Goal: Task Accomplishment & Management: Use online tool/utility

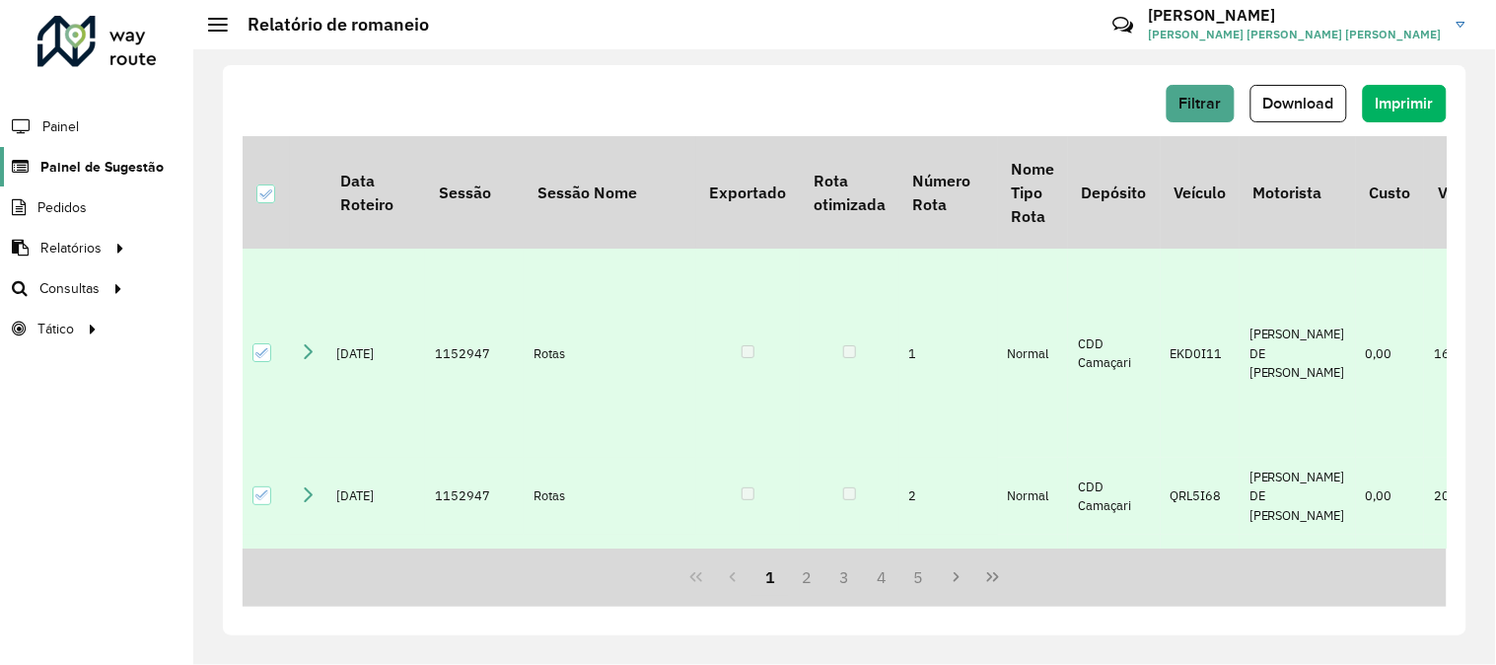
click at [105, 171] on span "Painel de Sugestão" at bounding box center [101, 167] width 123 height 21
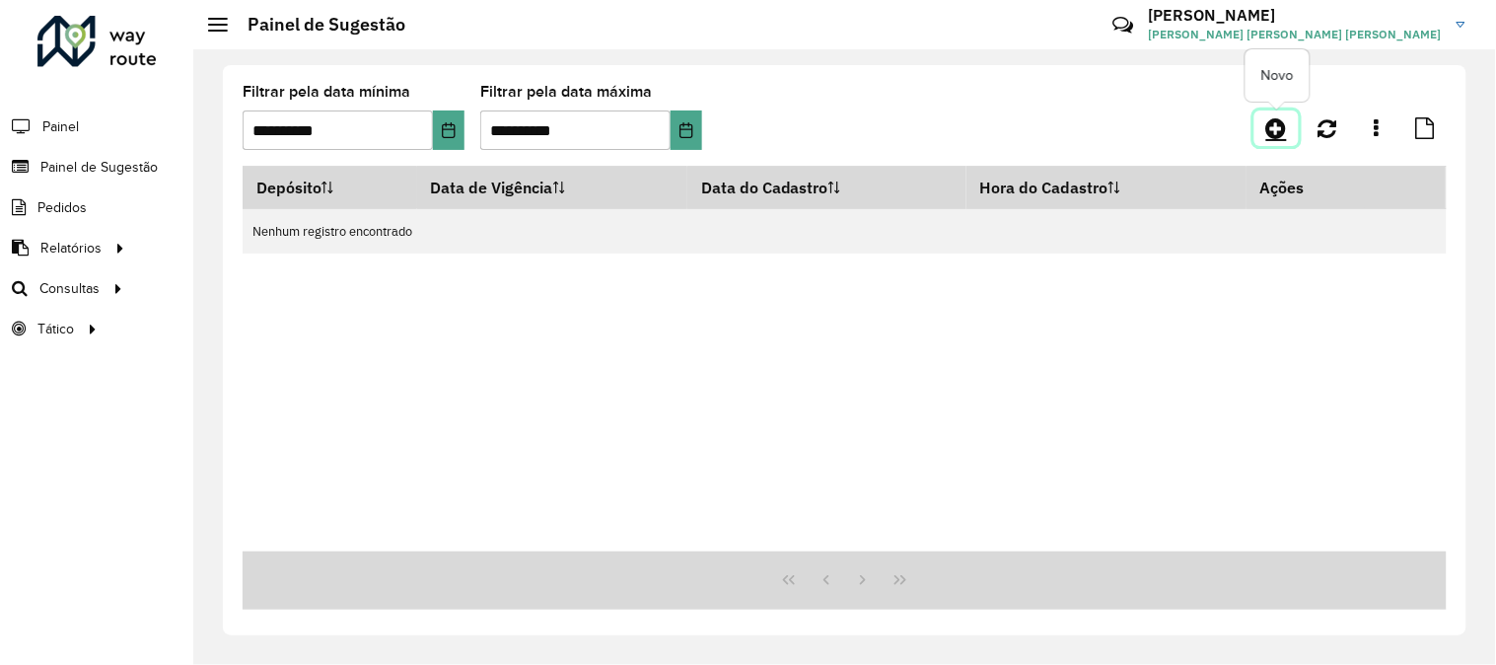
click at [1282, 122] on icon at bounding box center [1276, 128] width 21 height 24
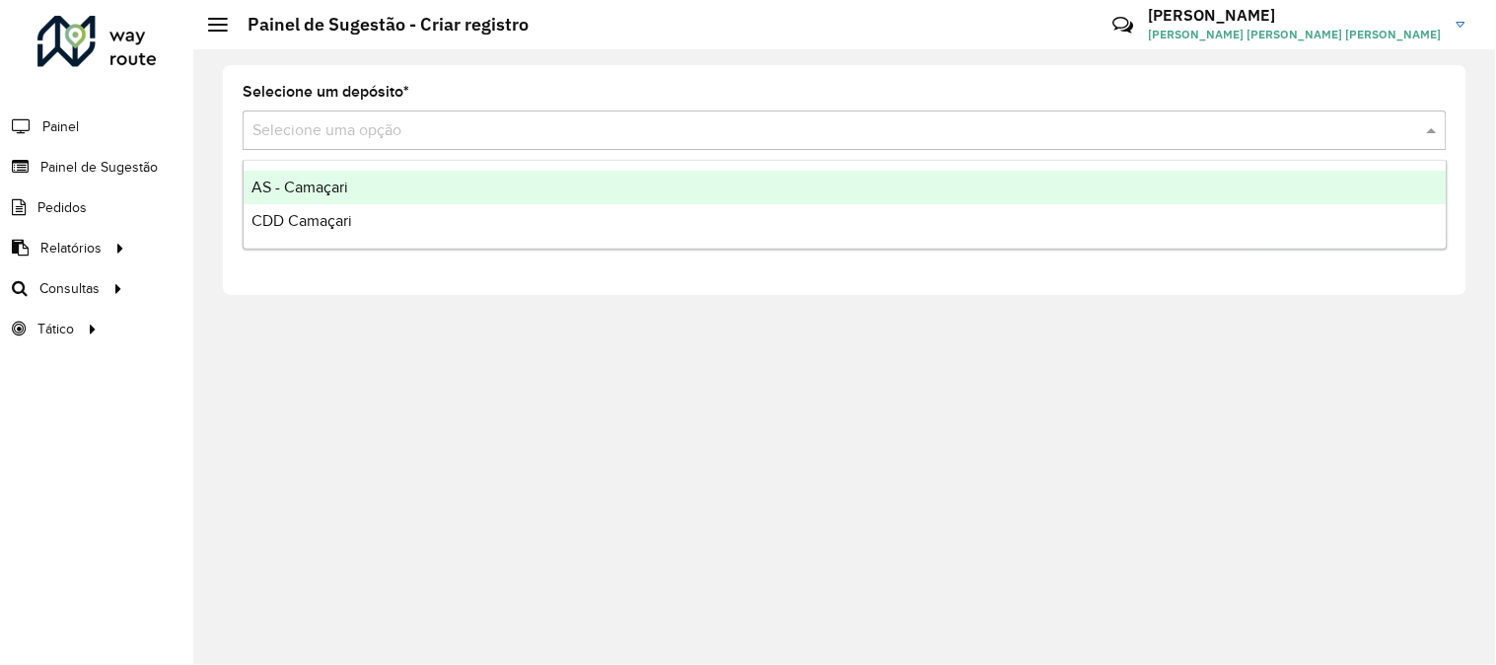
click at [434, 116] on div "Selecione uma opção" at bounding box center [845, 129] width 1204 height 39
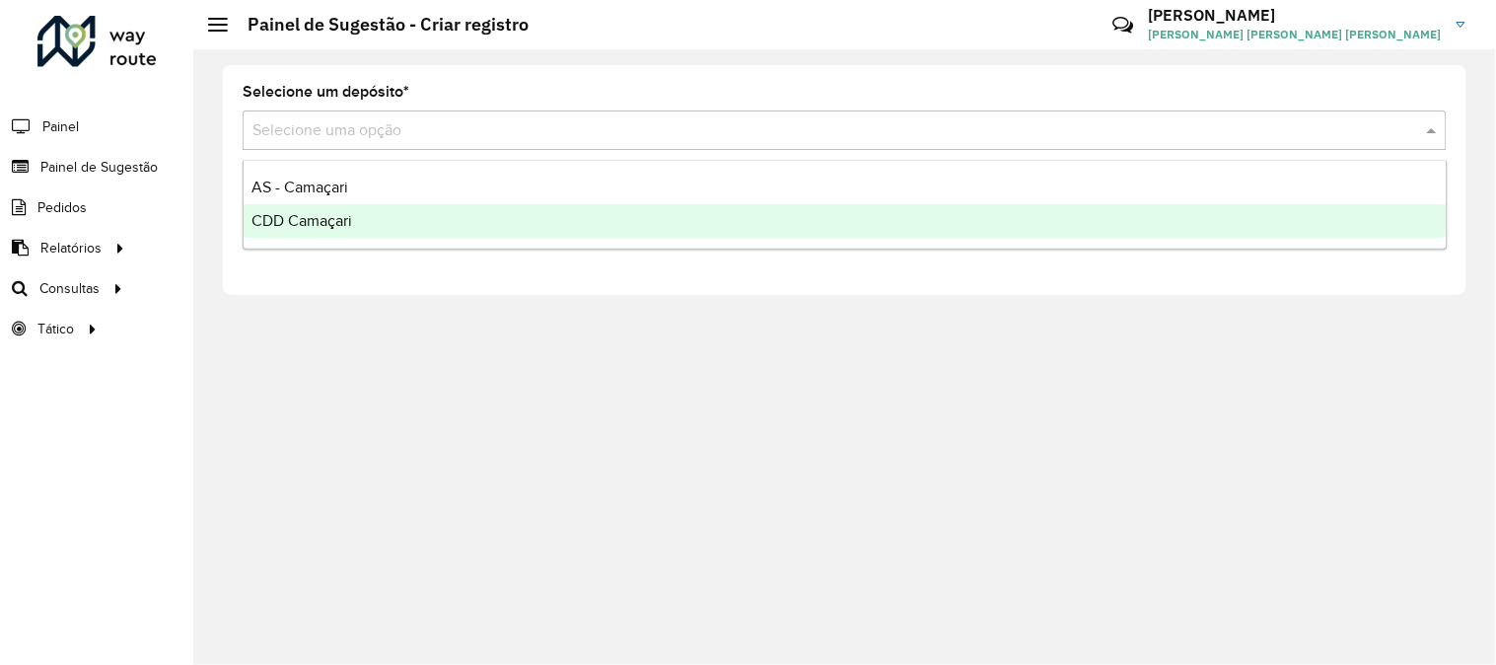
click at [318, 214] on span "CDD Camaçari" at bounding box center [301, 220] width 101 height 17
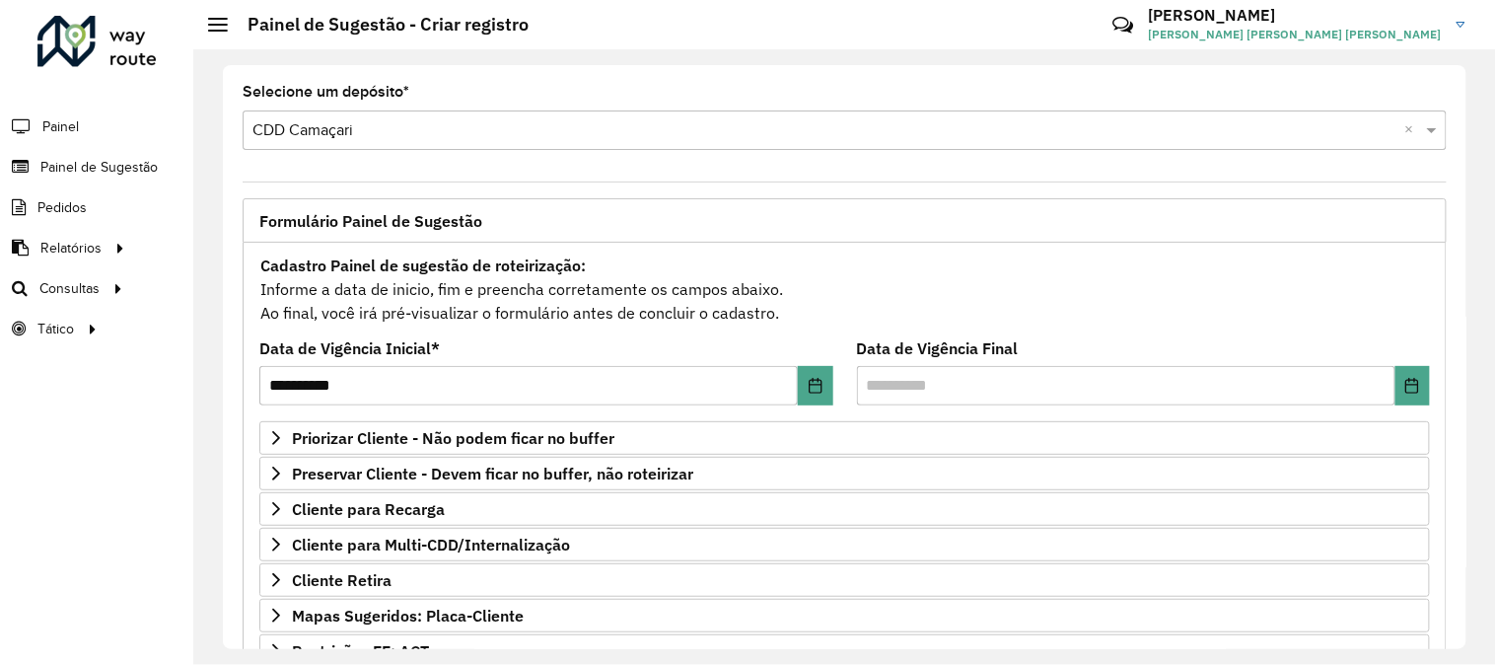
scroll to position [197, 0]
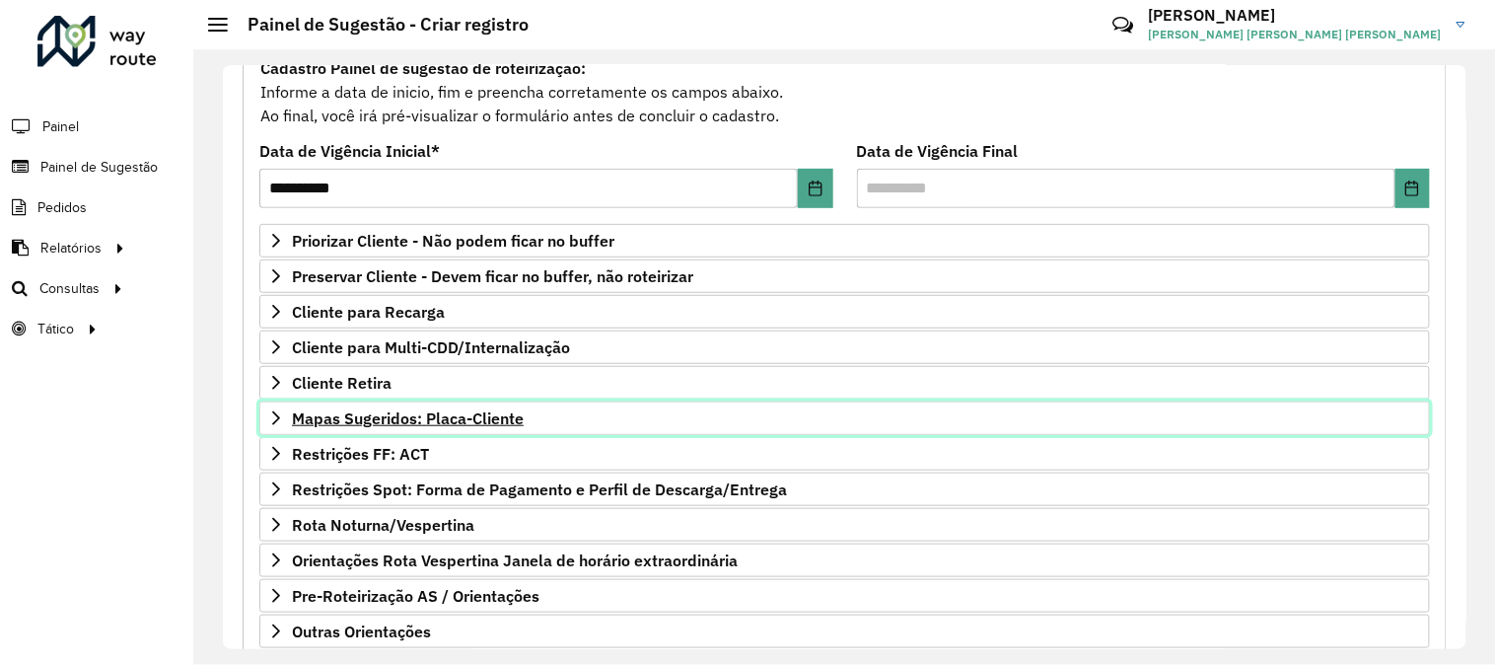
click at [461, 410] on span "Mapas Sugeridos: Placa-Cliente" at bounding box center [408, 418] width 232 height 16
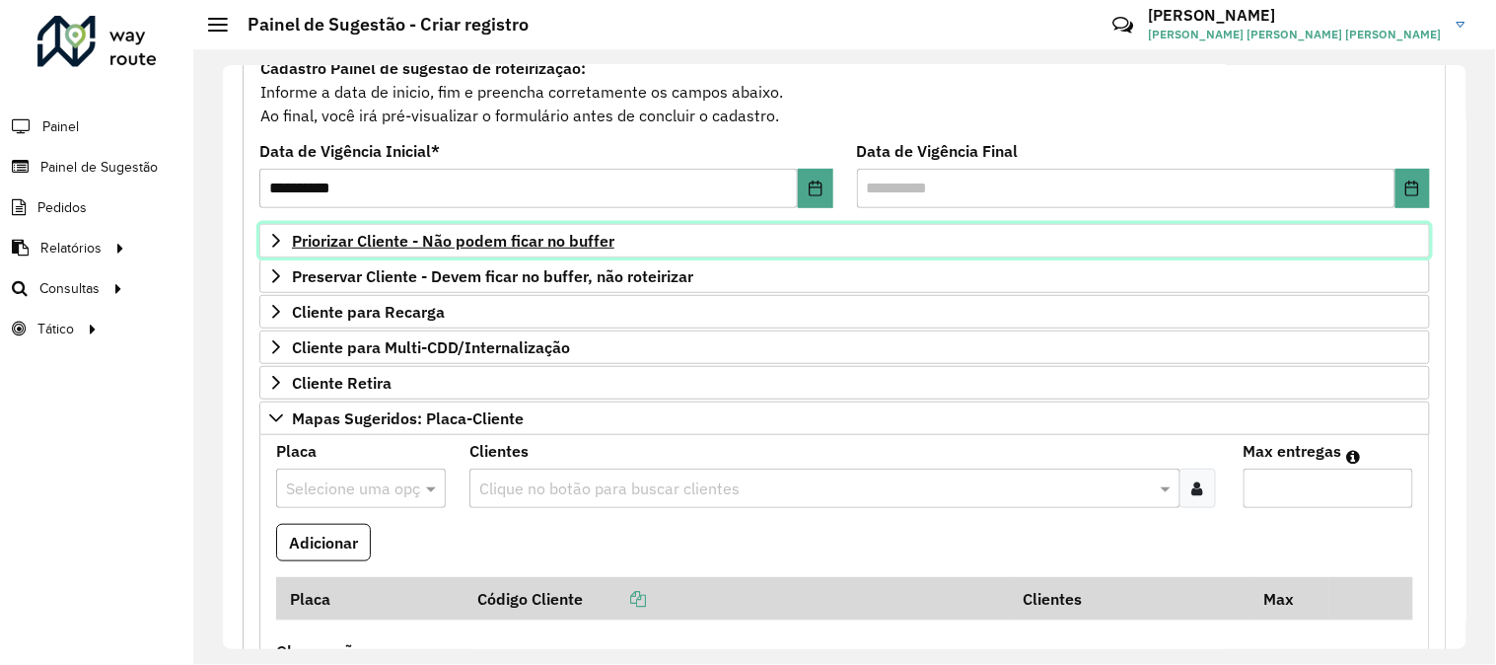
click at [593, 239] on span "Priorizar Cliente - Não podem ficar no buffer" at bounding box center [453, 241] width 322 height 16
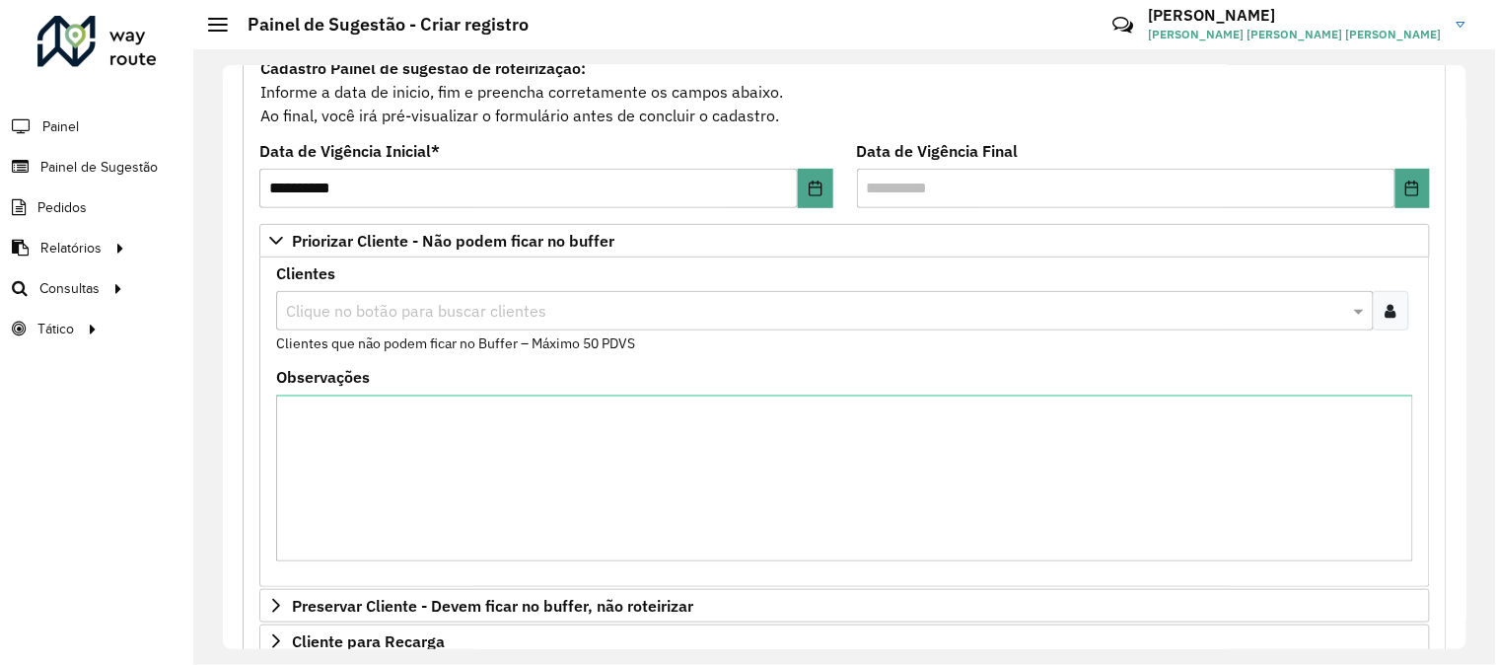
click at [1374, 304] on div at bounding box center [1391, 310] width 36 height 39
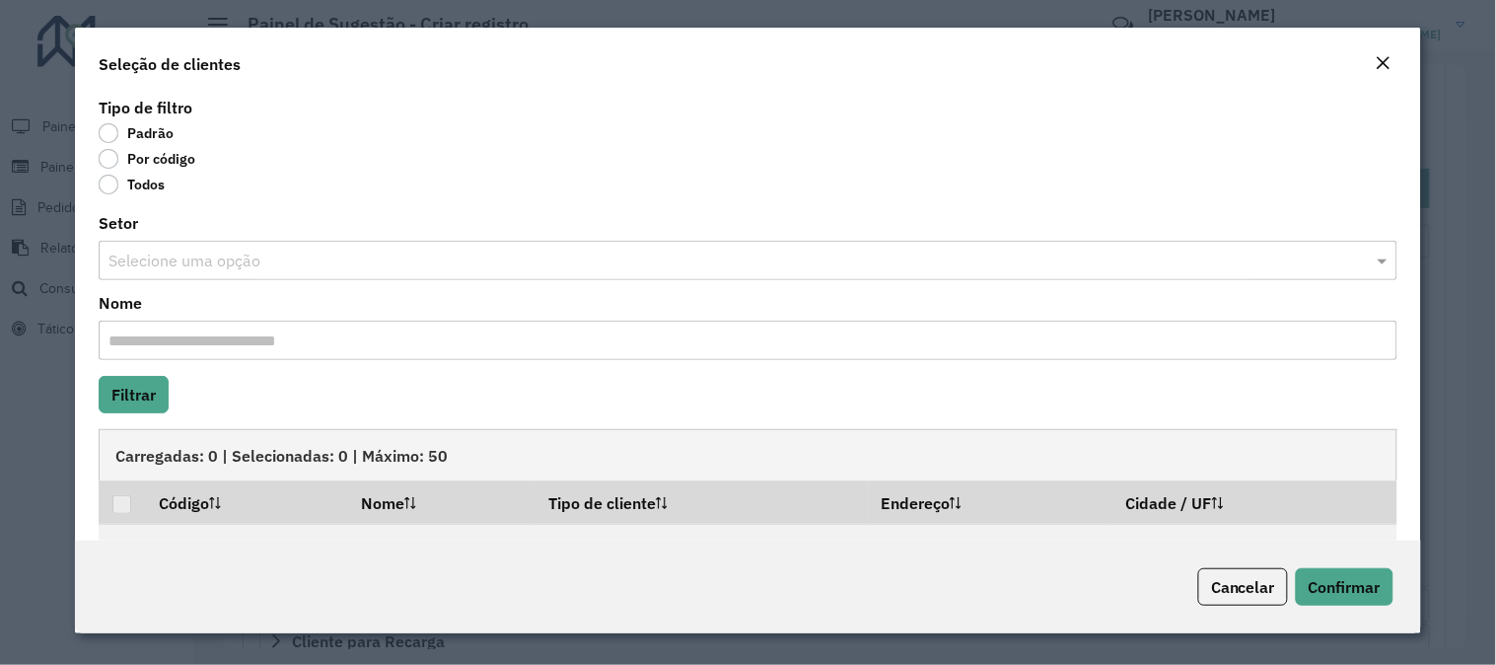
click at [112, 165] on label "Por código" at bounding box center [147, 159] width 97 height 20
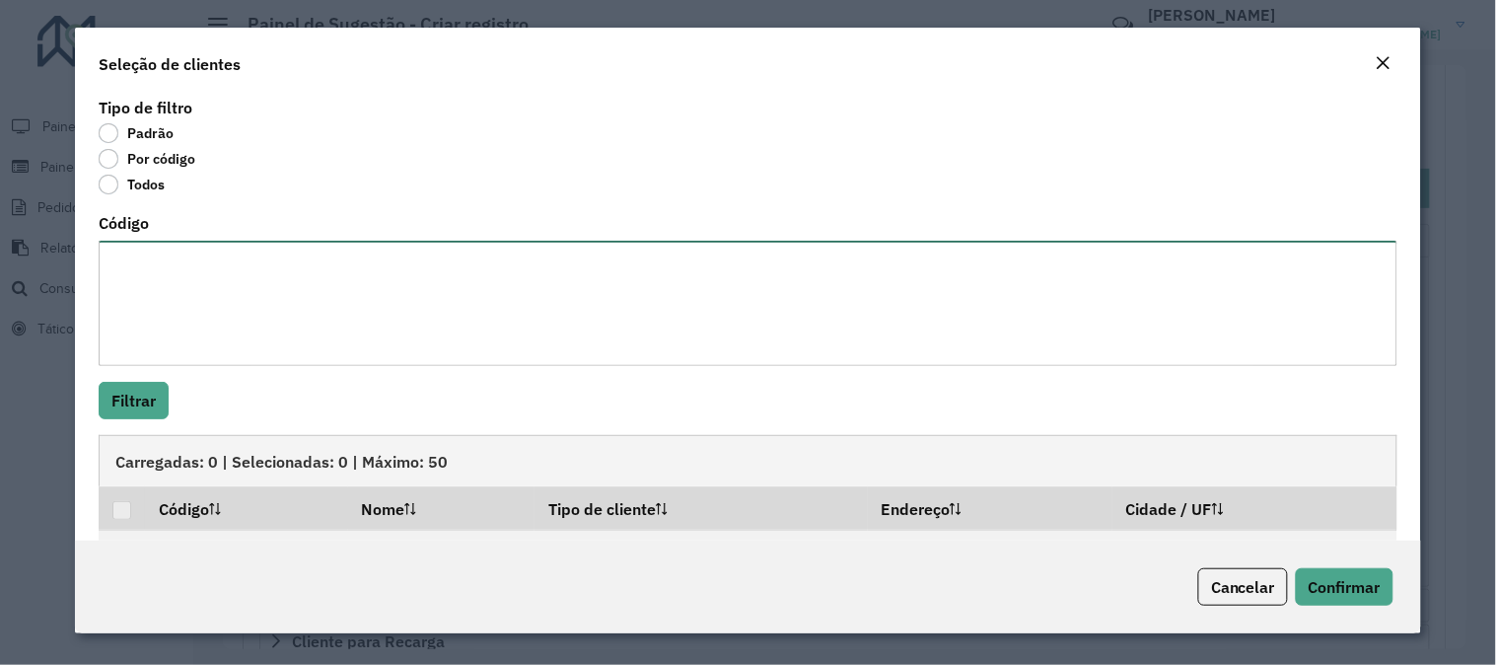
click at [234, 318] on textarea "Código" at bounding box center [748, 303] width 1299 height 125
paste textarea "******** ******** ******** ******** ******** ******** ******** ******** *******…"
type textarea "******** ******** ******** ******** ******** ******** ******** ******** *******…"
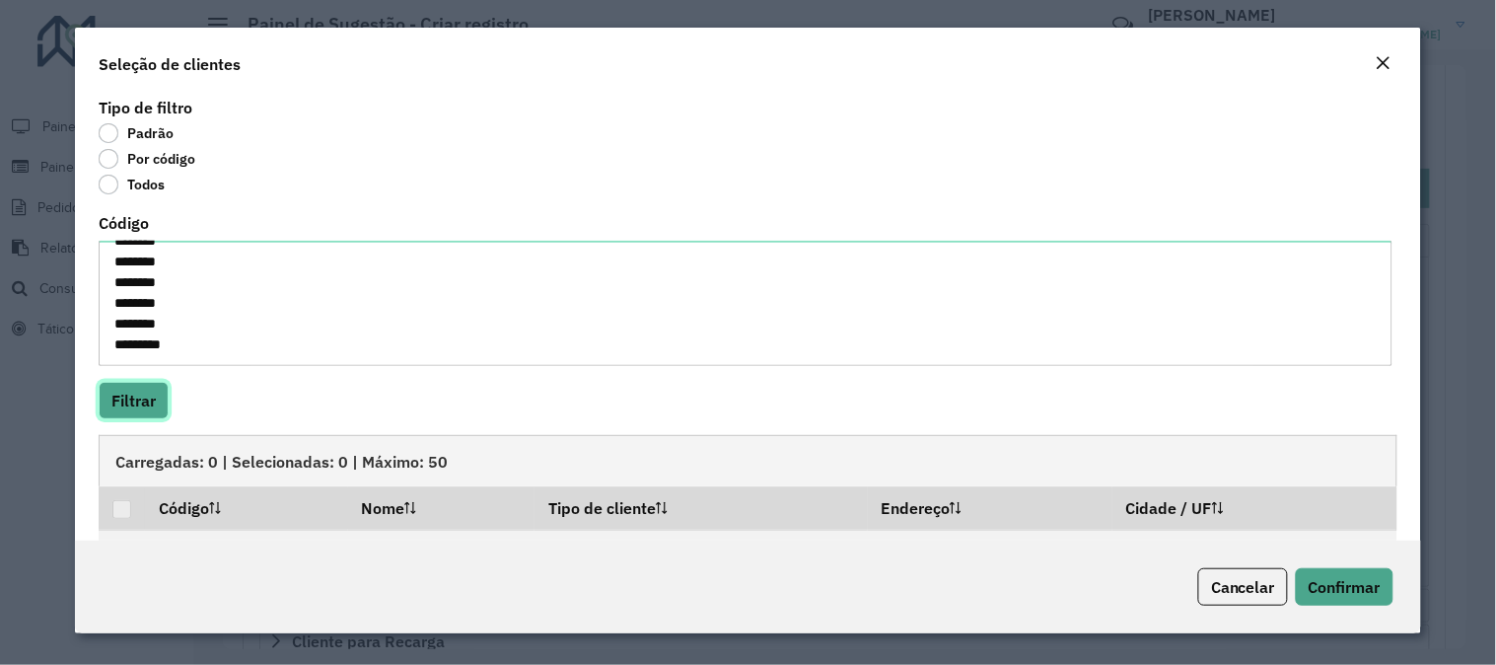
click at [129, 411] on button "Filtrar" at bounding box center [134, 400] width 70 height 37
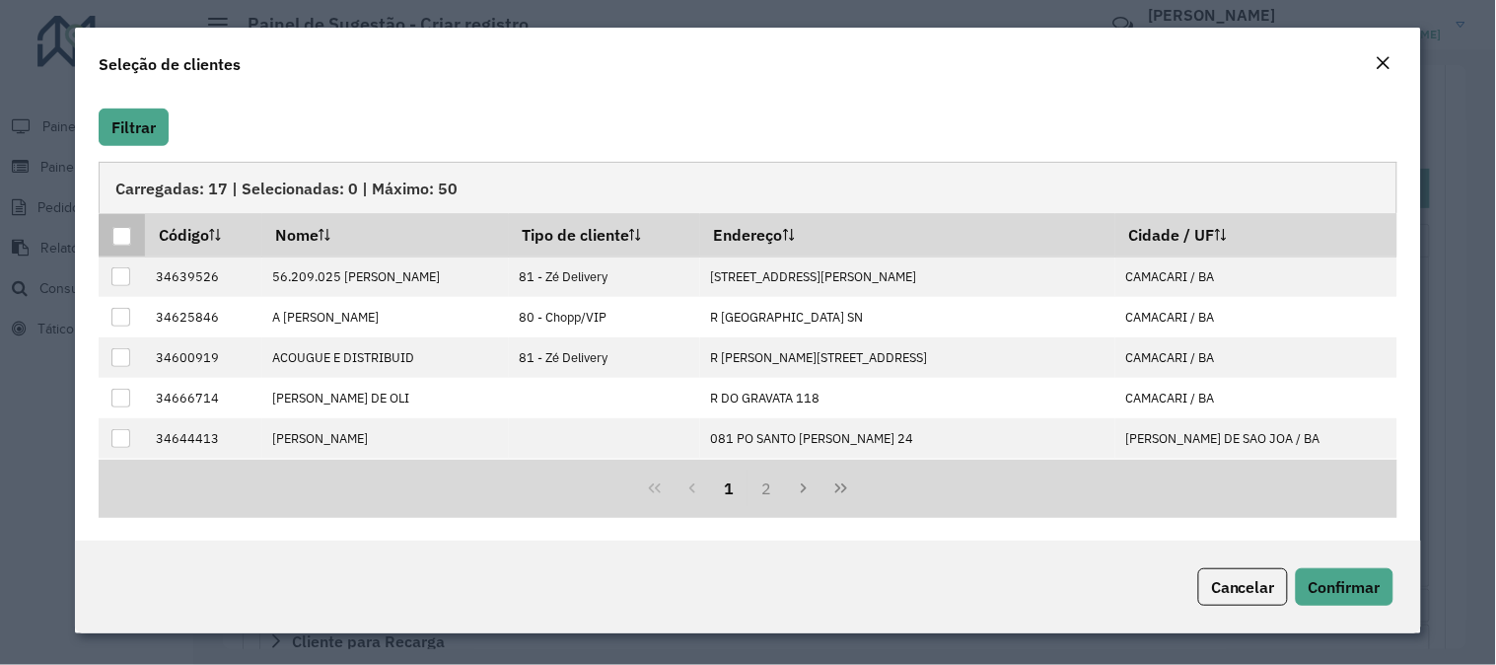
click at [122, 235] on div at bounding box center [121, 236] width 19 height 19
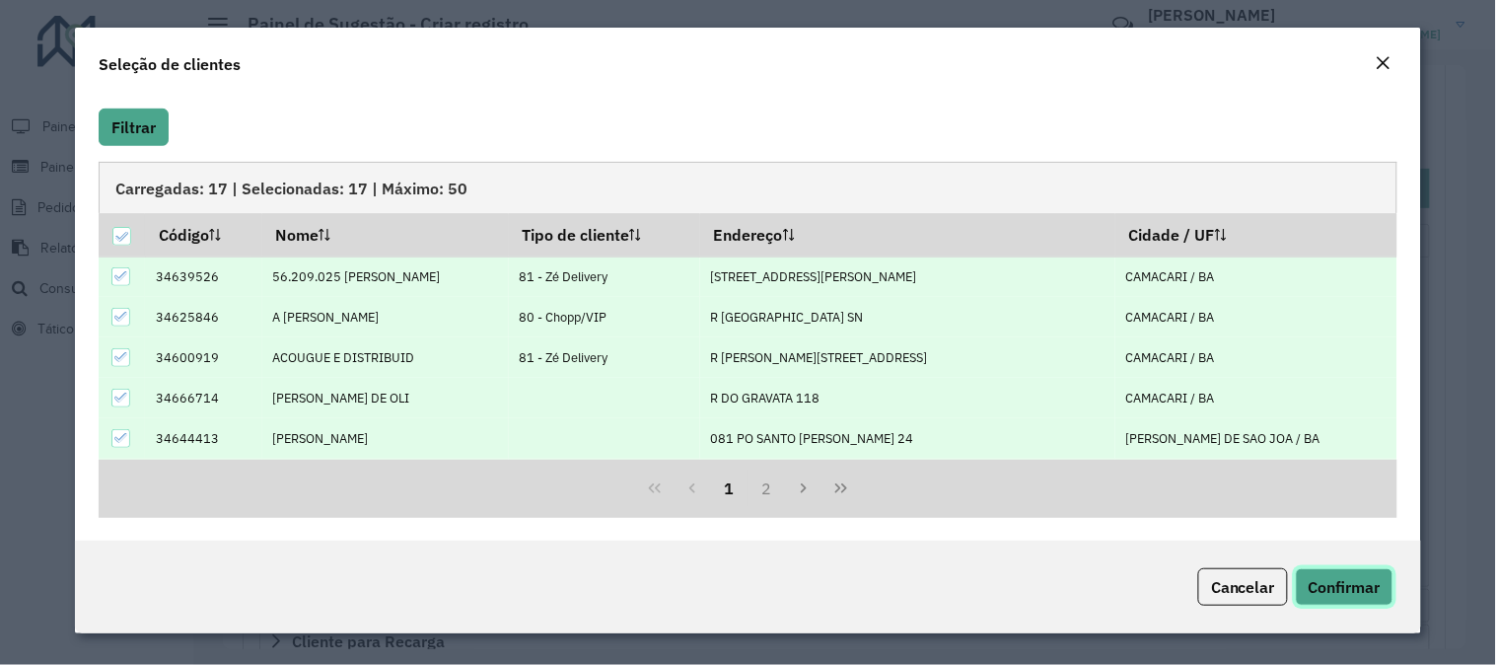
click at [1326, 585] on span "Confirmar" at bounding box center [1344, 587] width 72 height 20
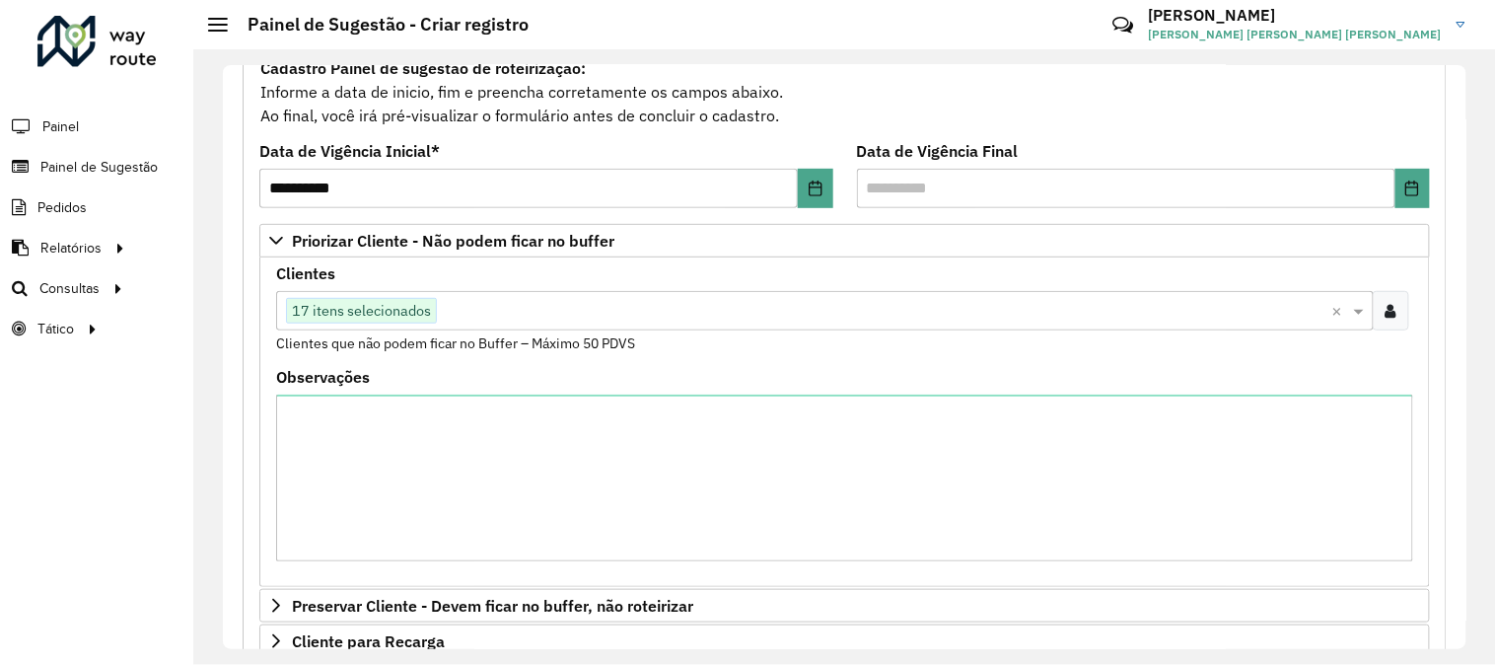
scroll to position [1078, 0]
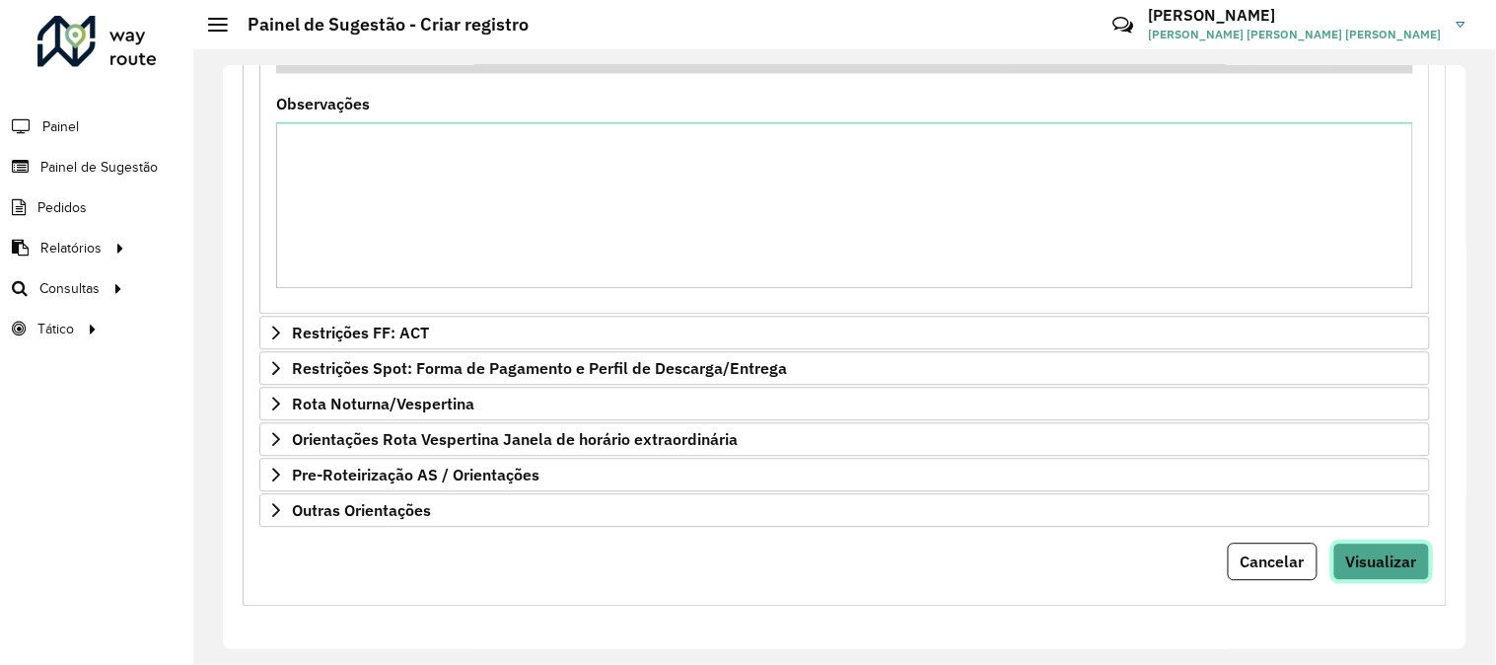
click at [1364, 554] on span "Visualizar" at bounding box center [1381, 561] width 71 height 20
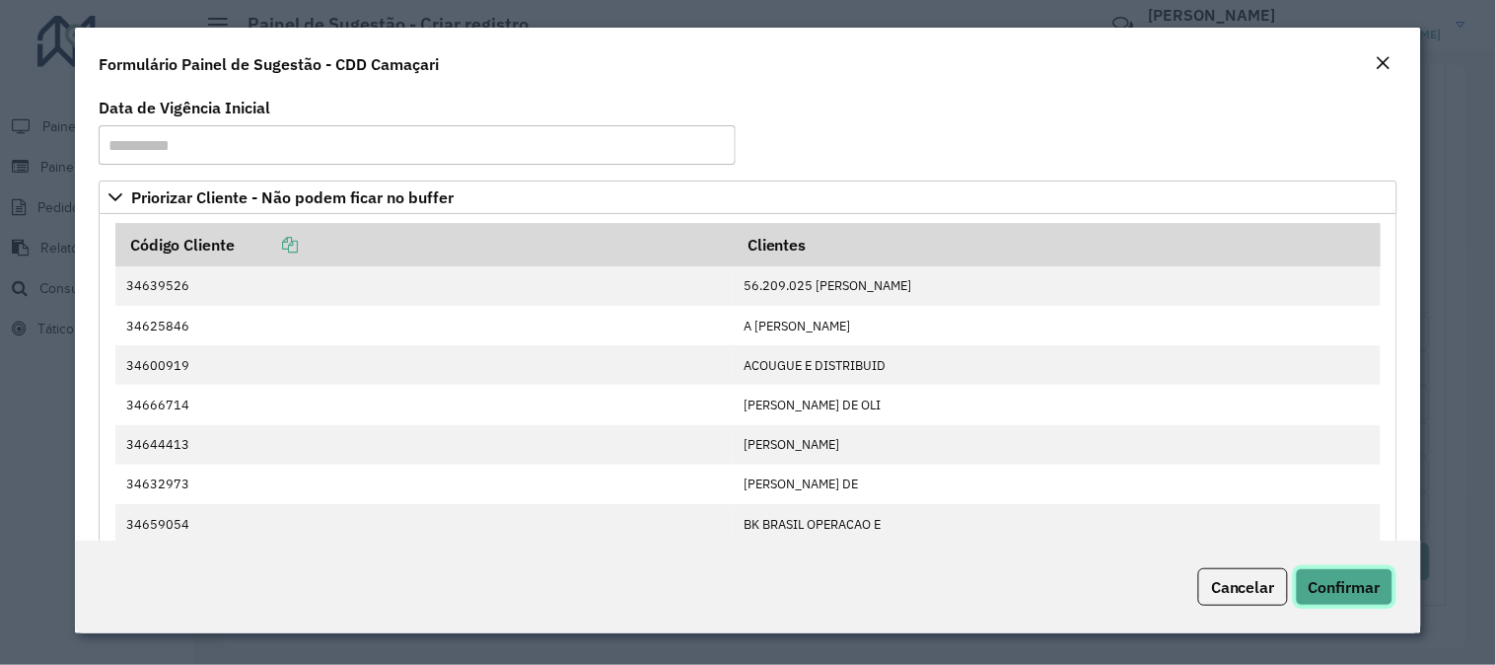
click at [1362, 582] on span "Confirmar" at bounding box center [1344, 587] width 72 height 20
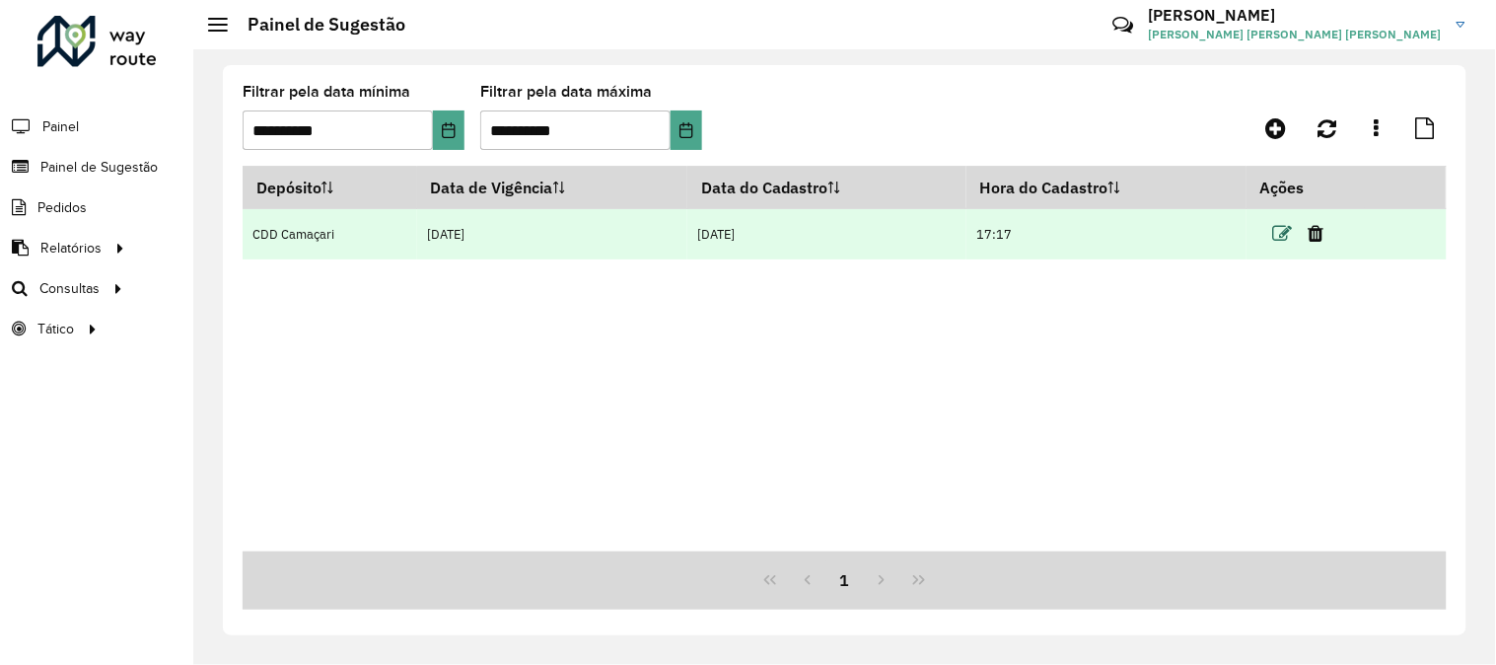
click at [1288, 239] on icon at bounding box center [1282, 234] width 20 height 20
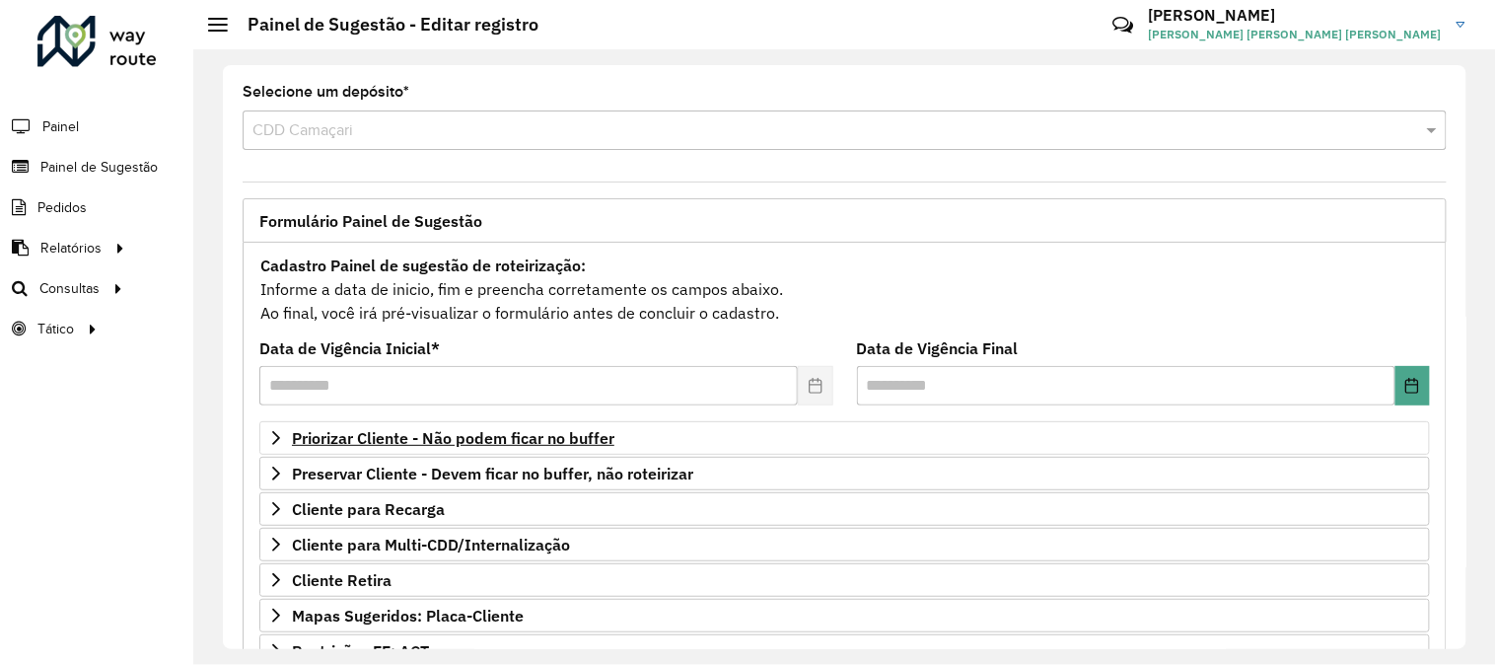
scroll to position [320, 0]
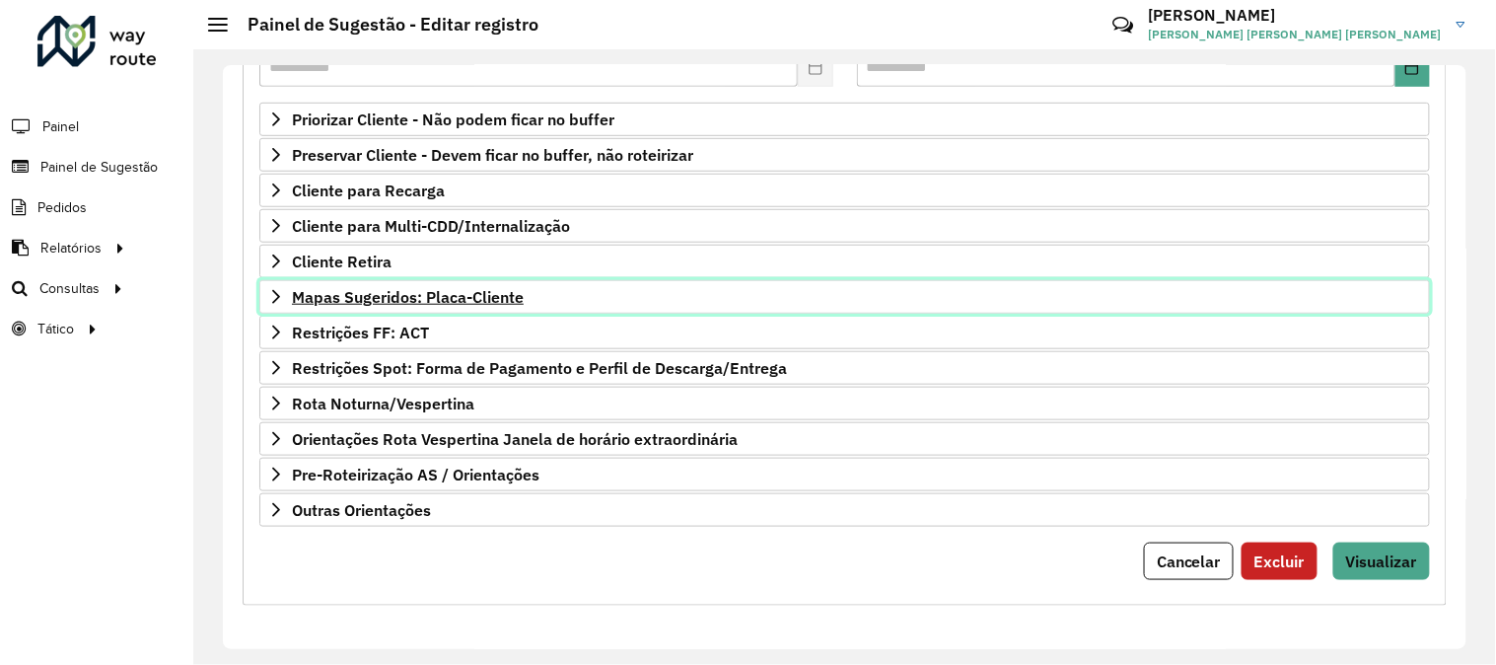
click at [451, 289] on span "Mapas Sugeridos: Placa-Cliente" at bounding box center [408, 297] width 232 height 16
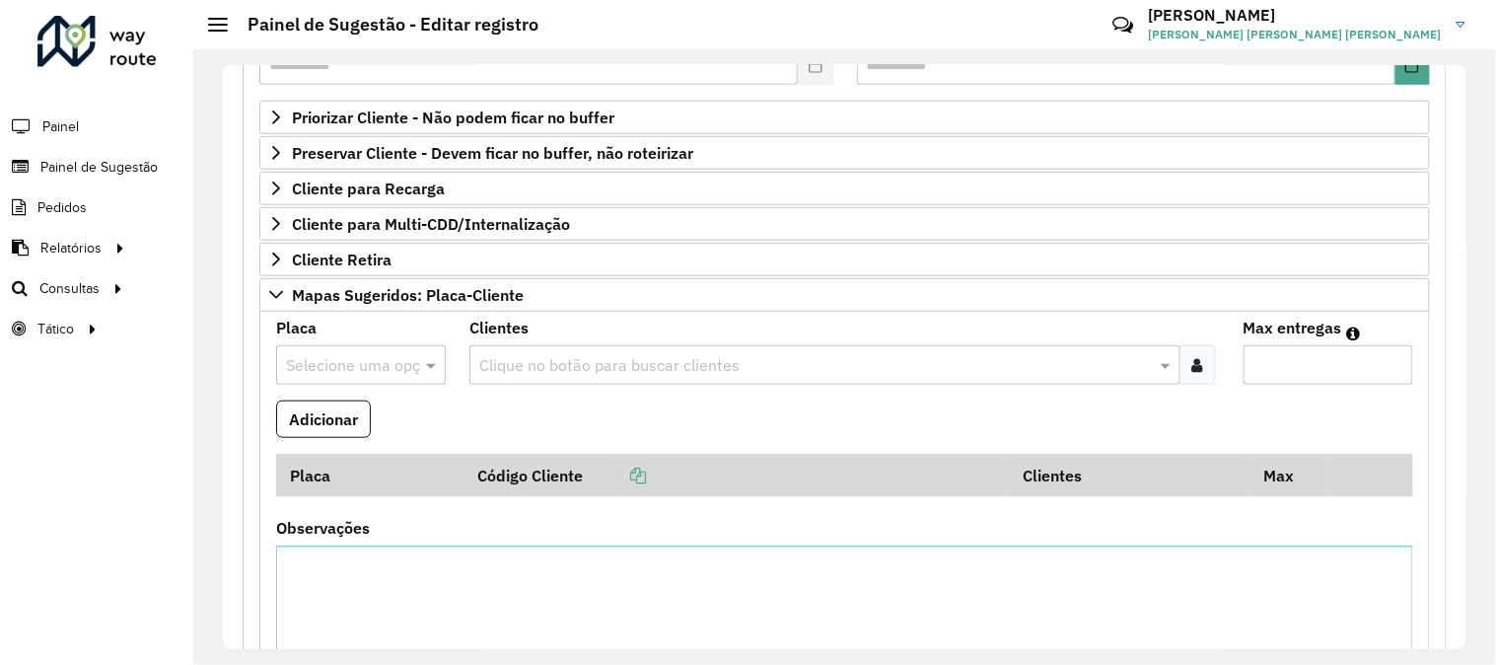
click at [331, 383] on div "Selecione uma opção" at bounding box center [361, 364] width 170 height 39
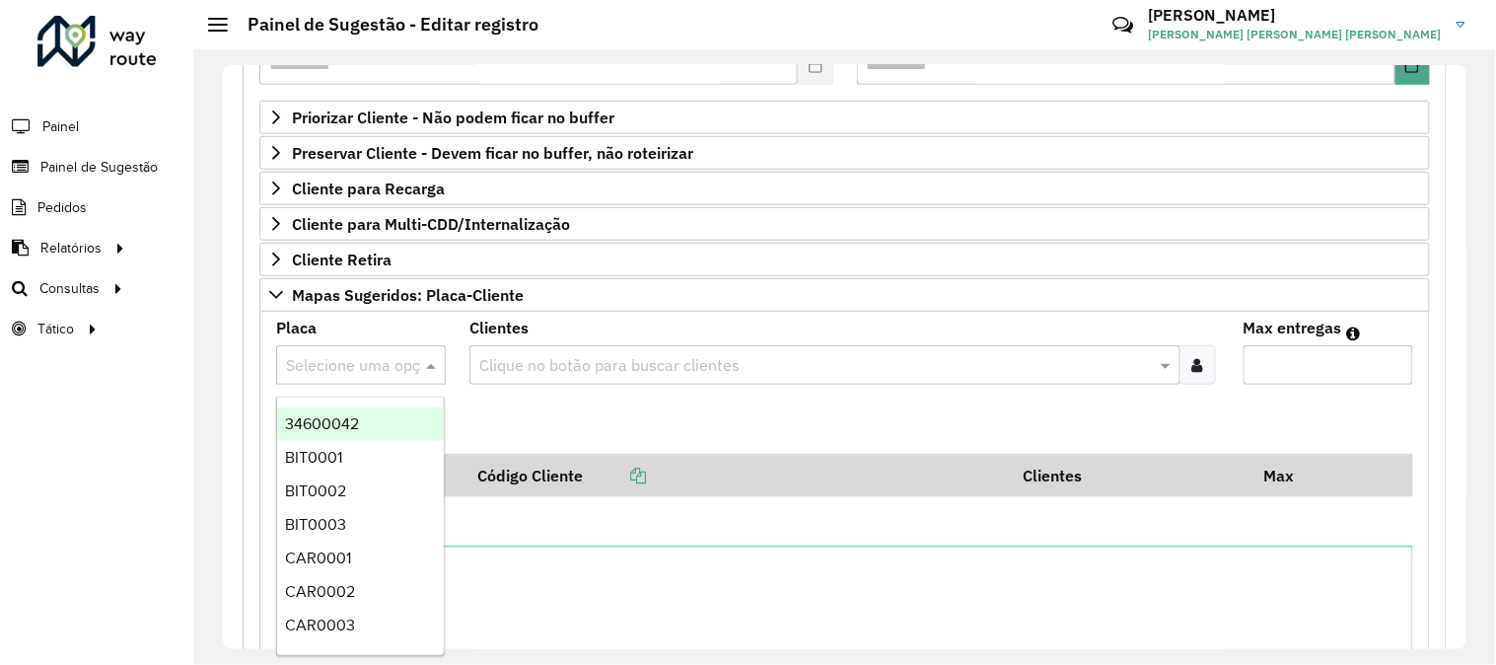
click at [500, 369] on input "text" at bounding box center [814, 366] width 681 height 24
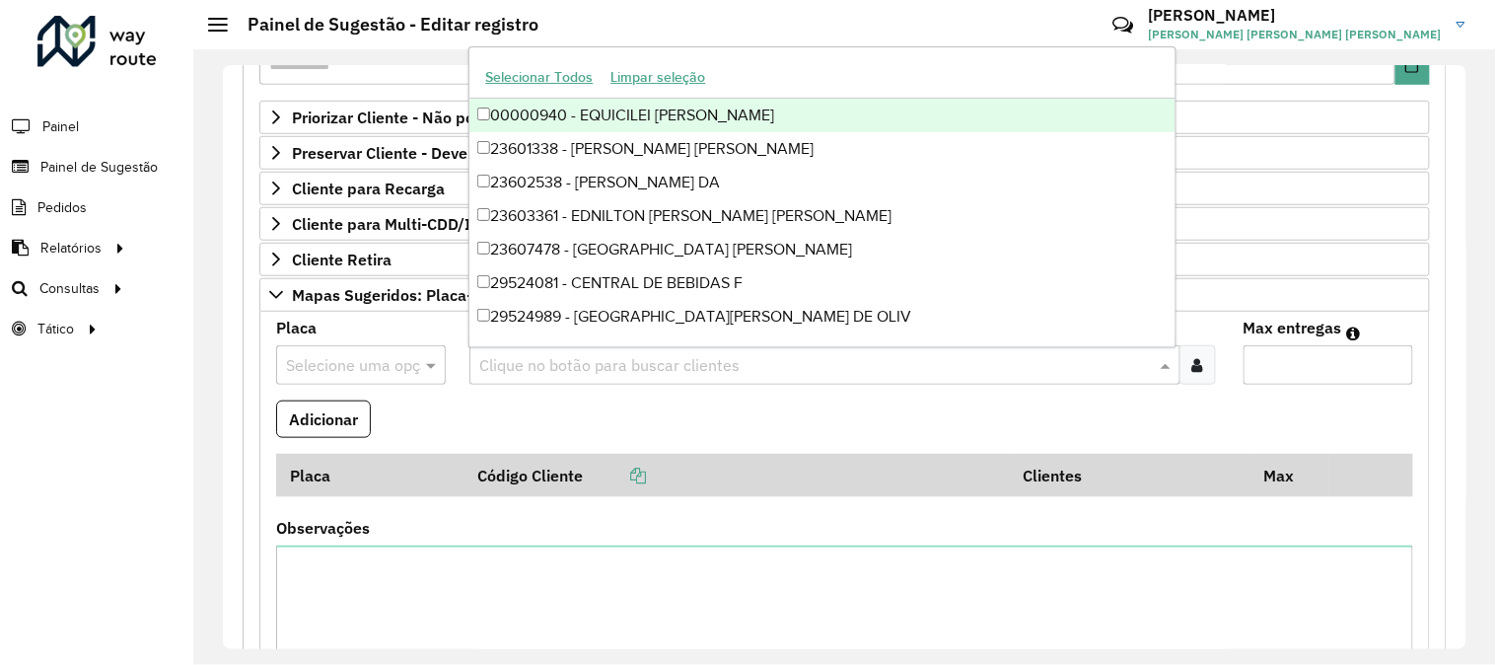
paste input "*****"
type input "*****"
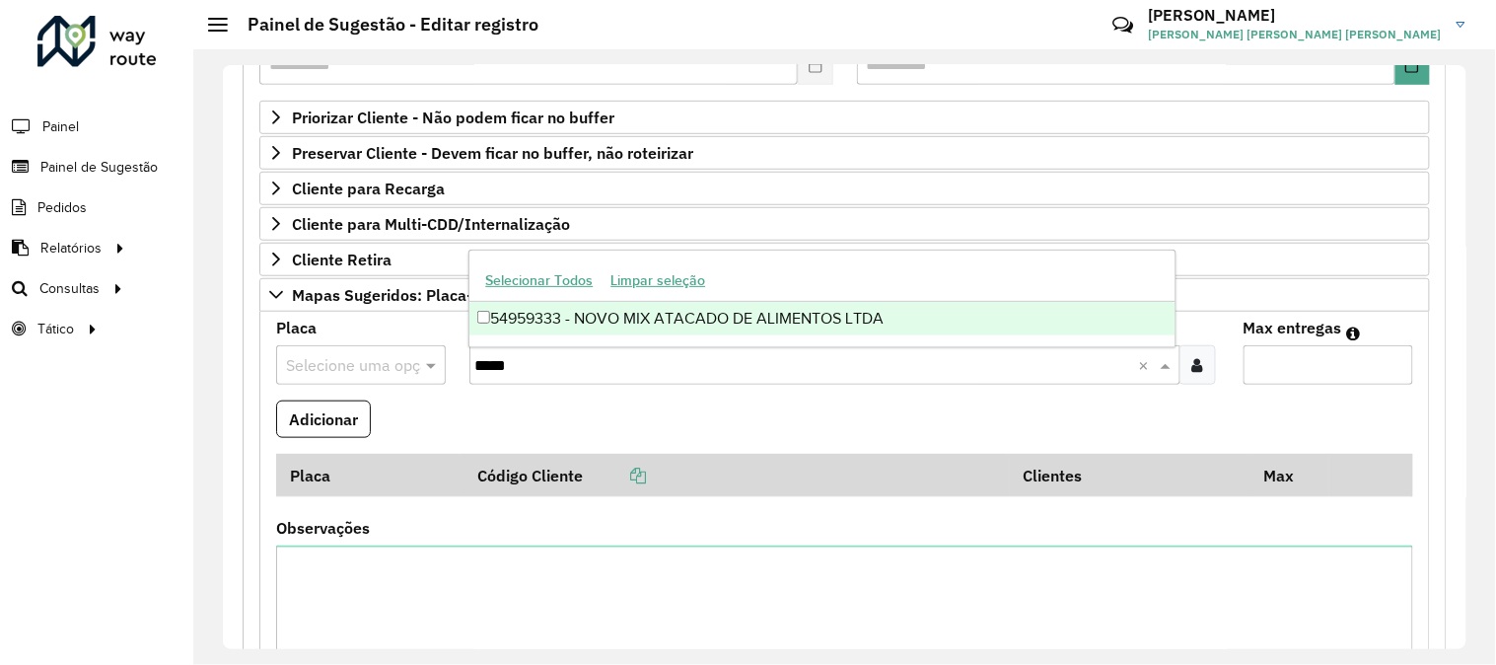
click at [576, 310] on div "54959333 - NOVO MIX ATACADO DE ALIMENTOS LTDA" at bounding box center [821, 319] width 705 height 34
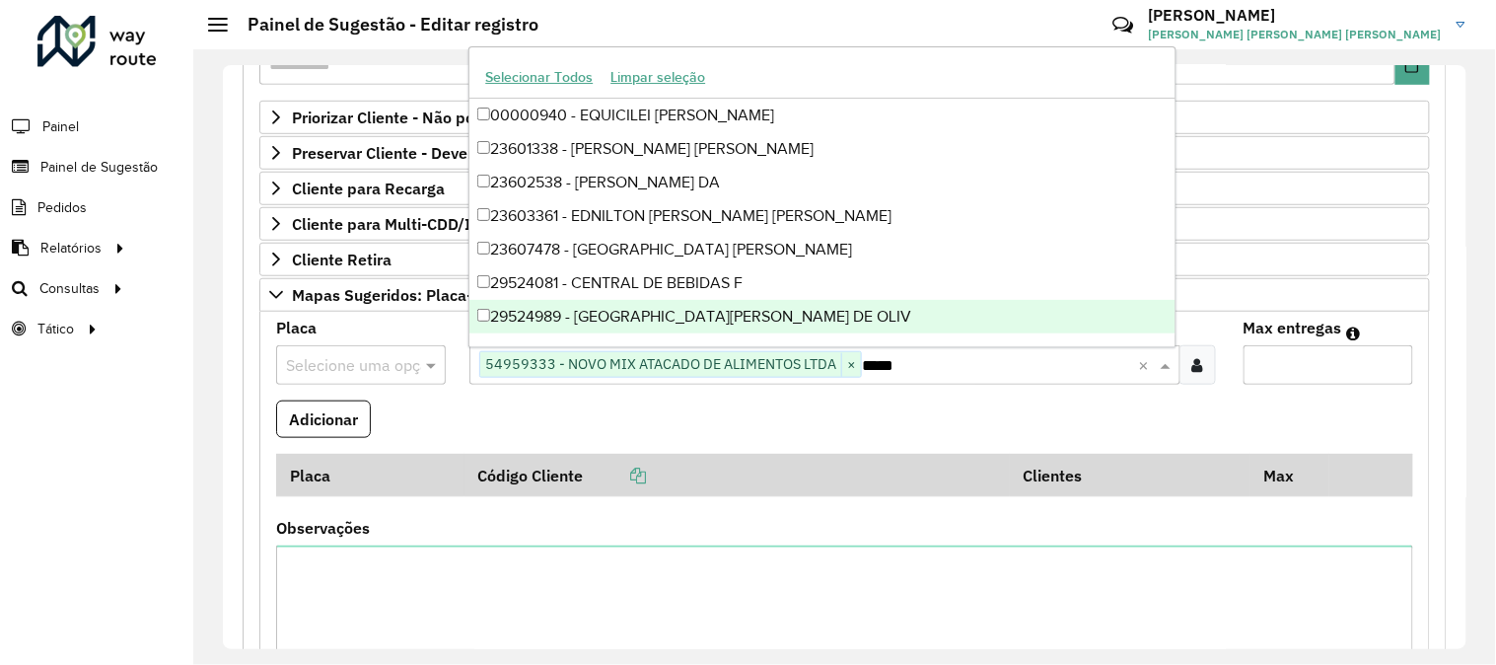
click at [1305, 352] on input "Max entregas" at bounding box center [1328, 364] width 170 height 39
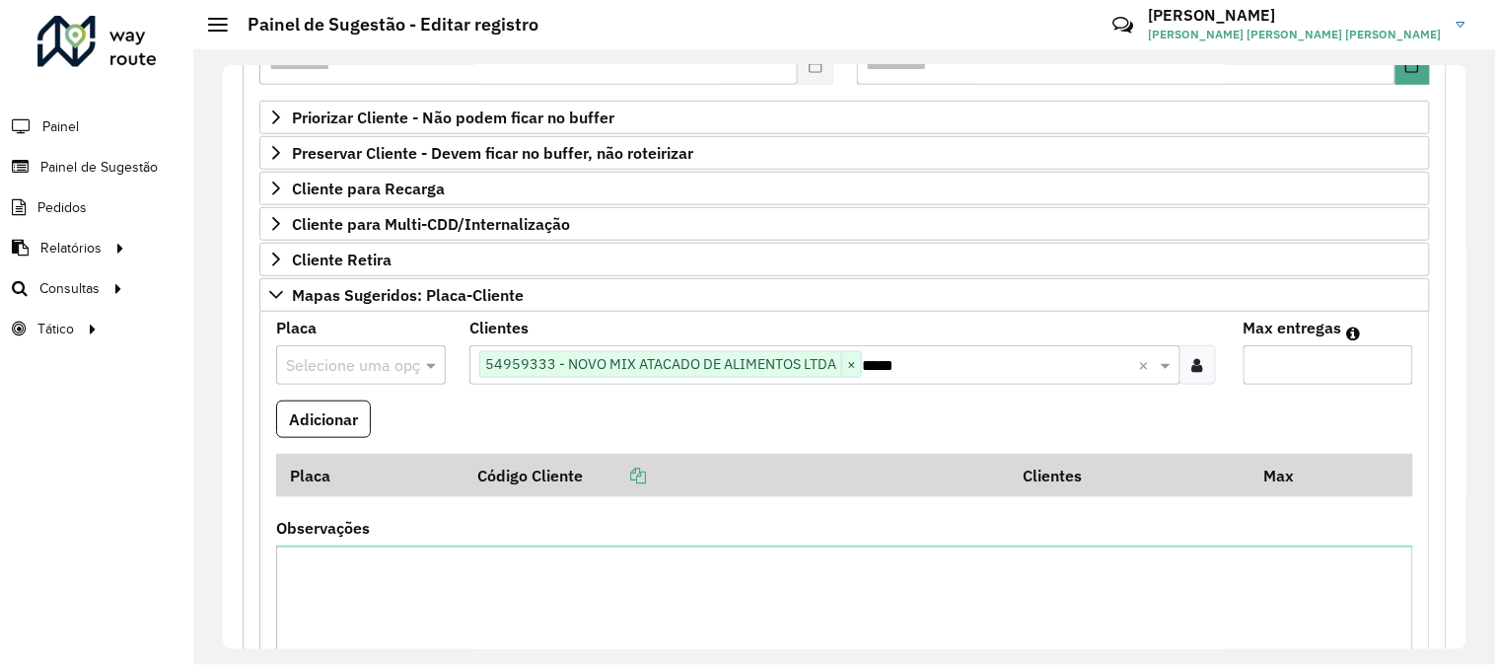
type input "*"
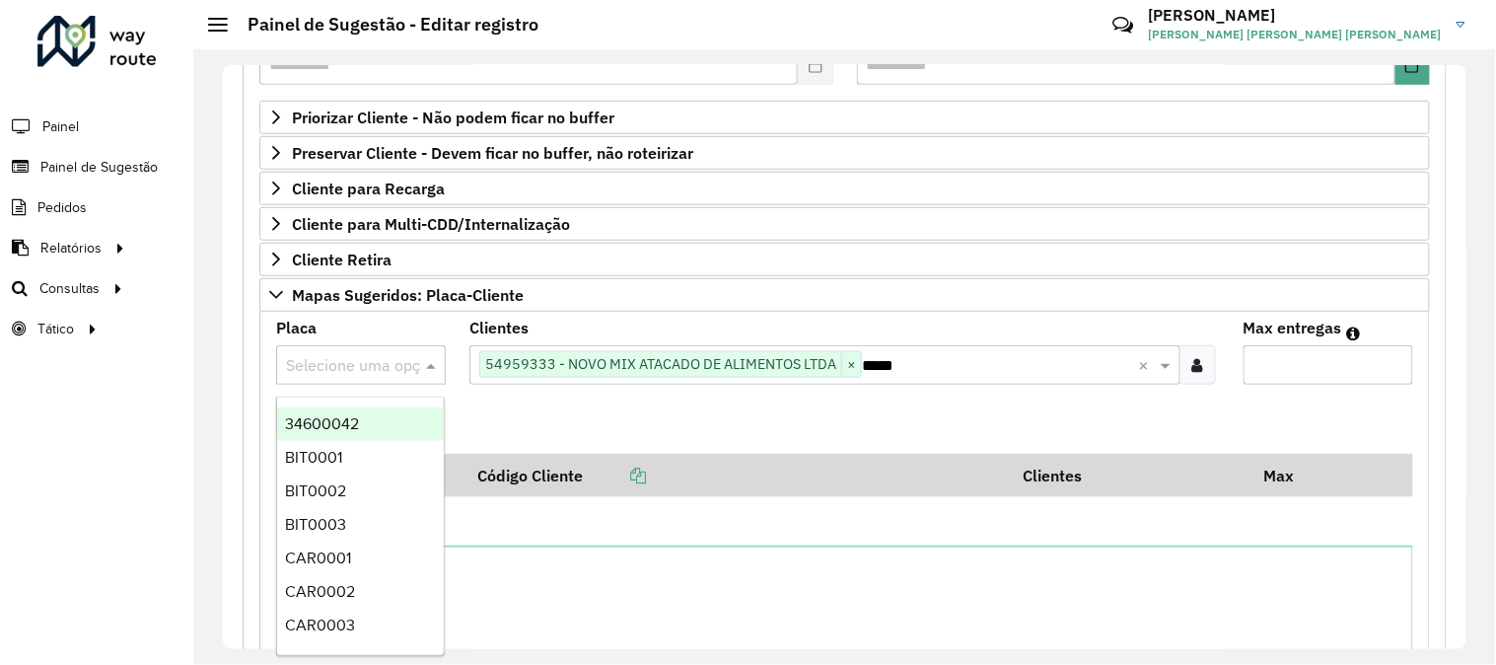
click at [386, 361] on input "text" at bounding box center [341, 366] width 110 height 24
paste input "*******"
type input "*******"
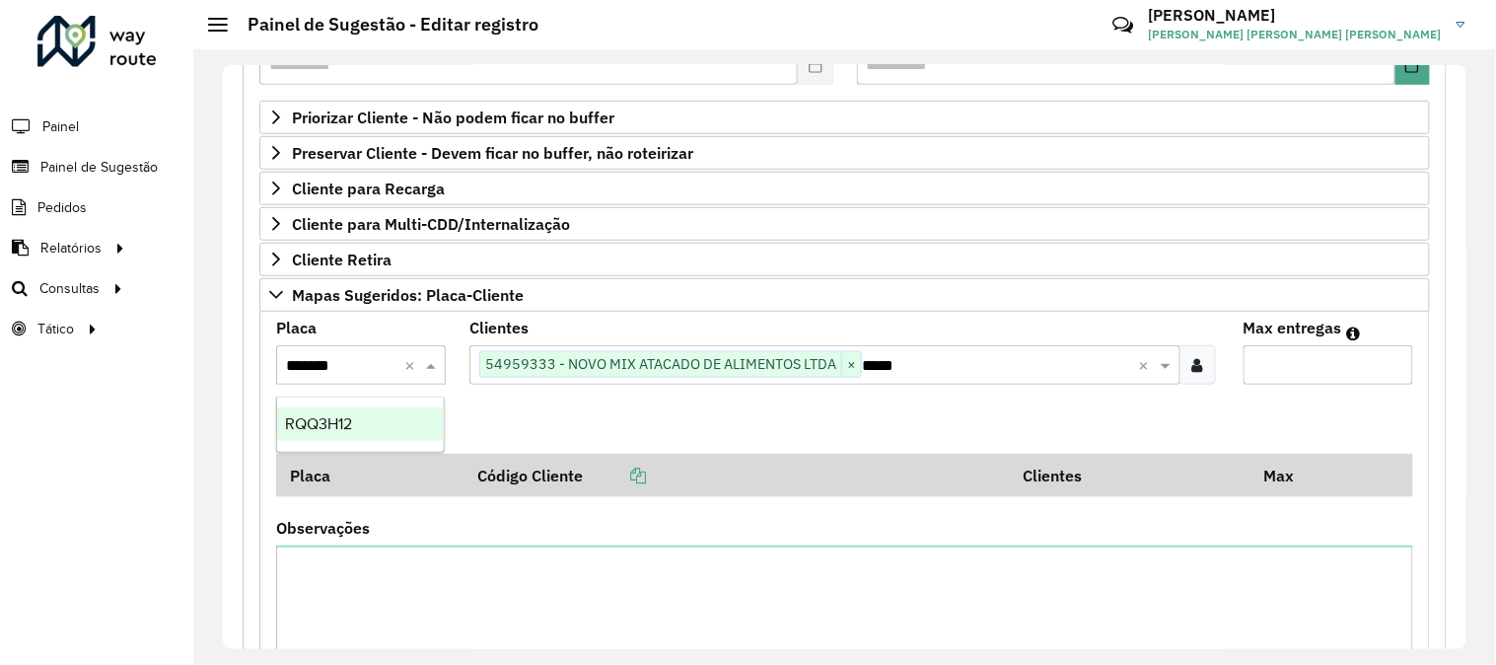
click at [391, 414] on div "RQQ3H12" at bounding box center [360, 424] width 167 height 34
click at [335, 422] on button "Adicionar" at bounding box center [323, 418] width 95 height 37
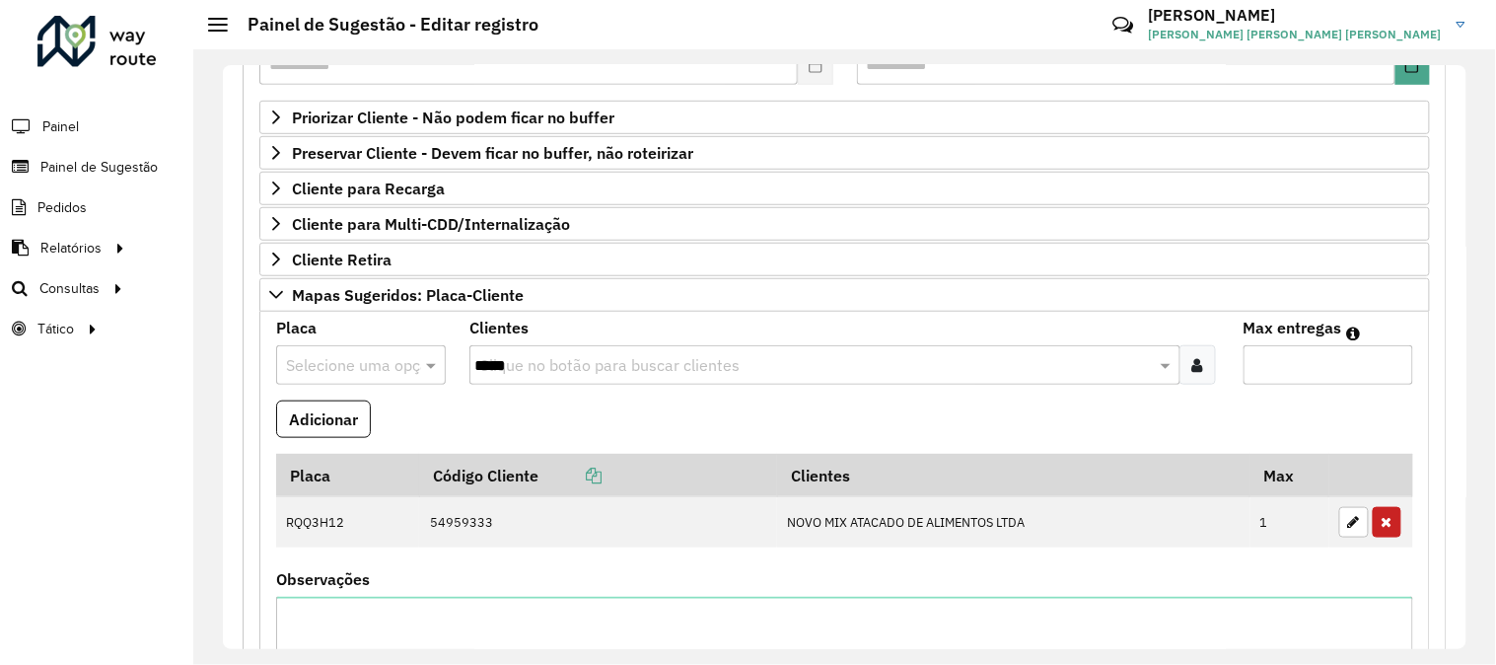
click at [365, 376] on input "text" at bounding box center [341, 366] width 110 height 24
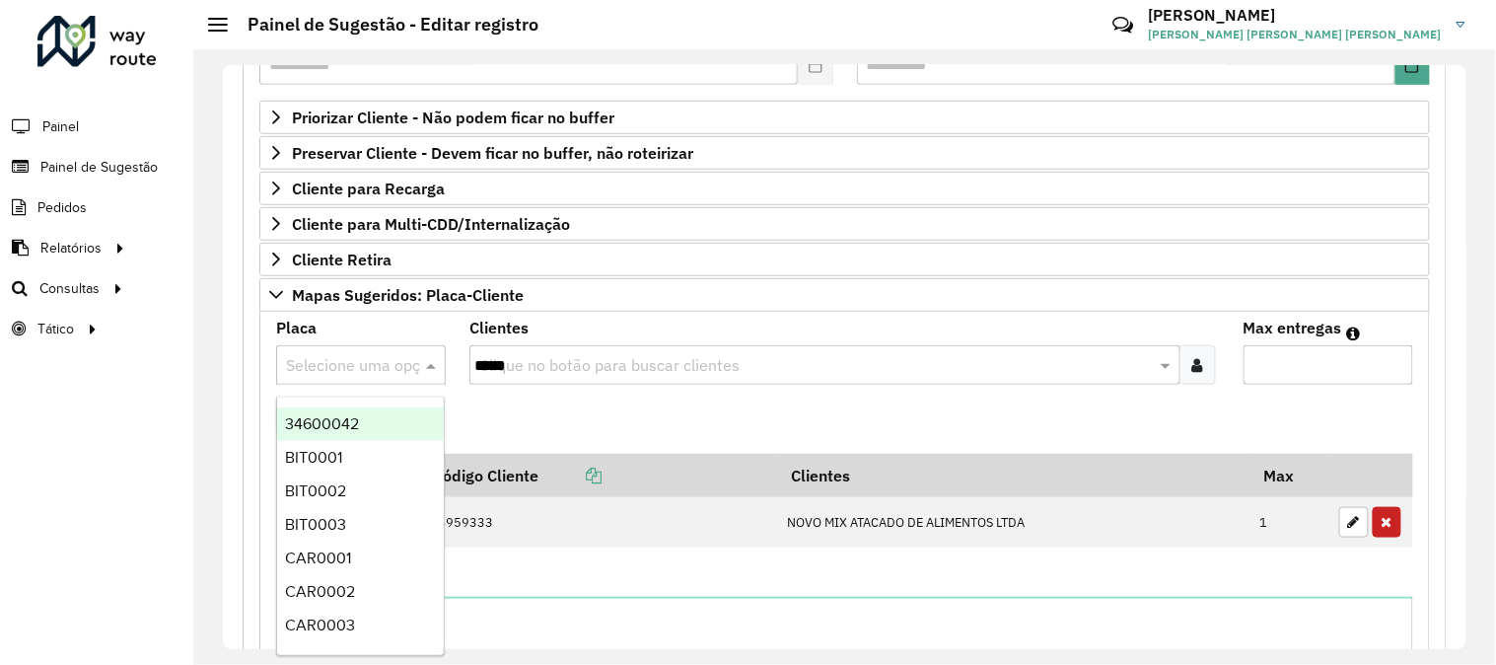
paste input "*******"
type input "*******"
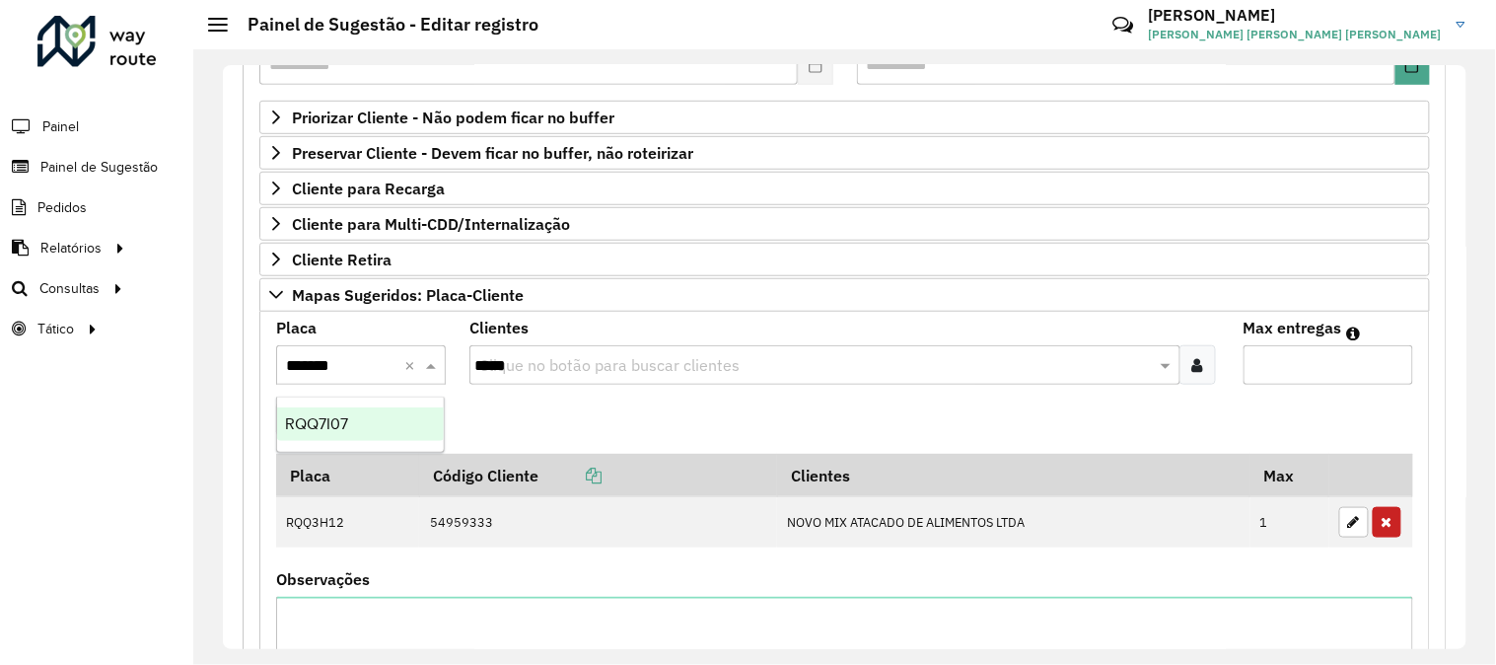
click at [383, 414] on div "RQQ7I07" at bounding box center [360, 424] width 167 height 34
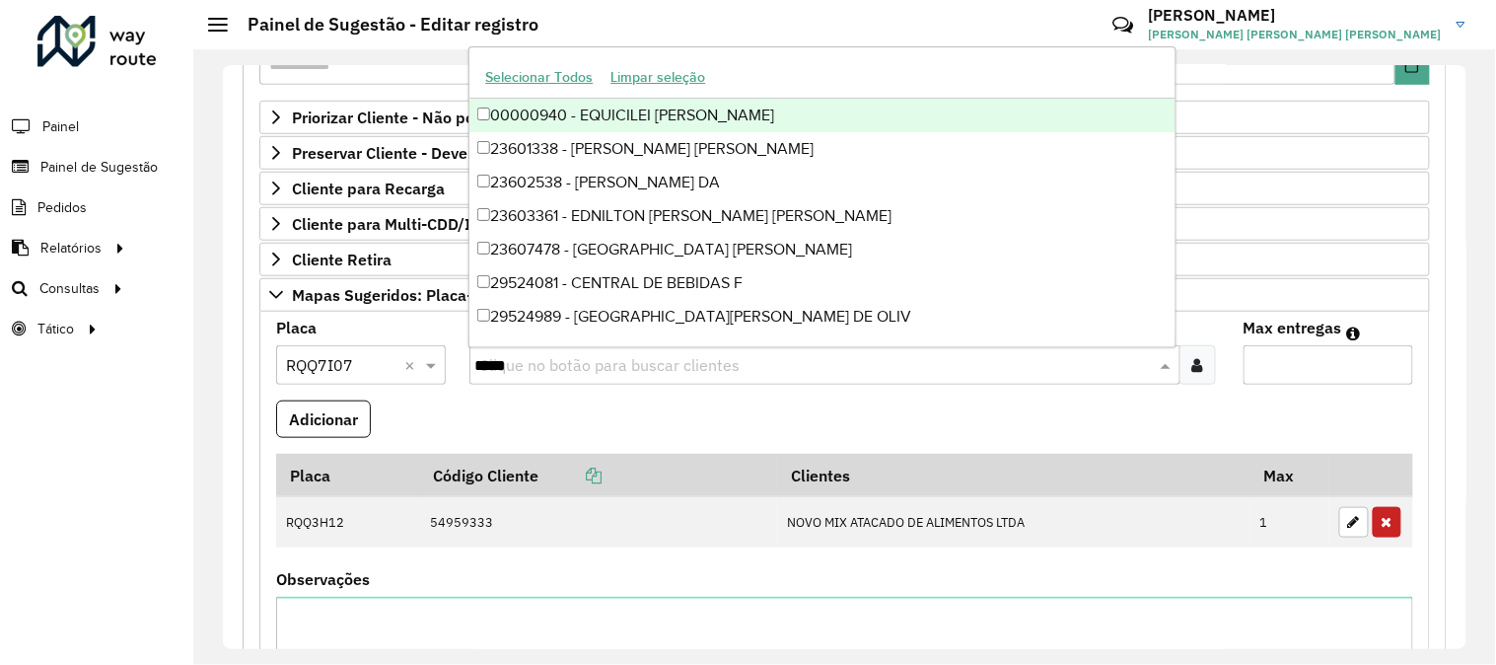
click at [580, 359] on input "*****" at bounding box center [814, 366] width 681 height 24
paste input "*****"
type input "*****"
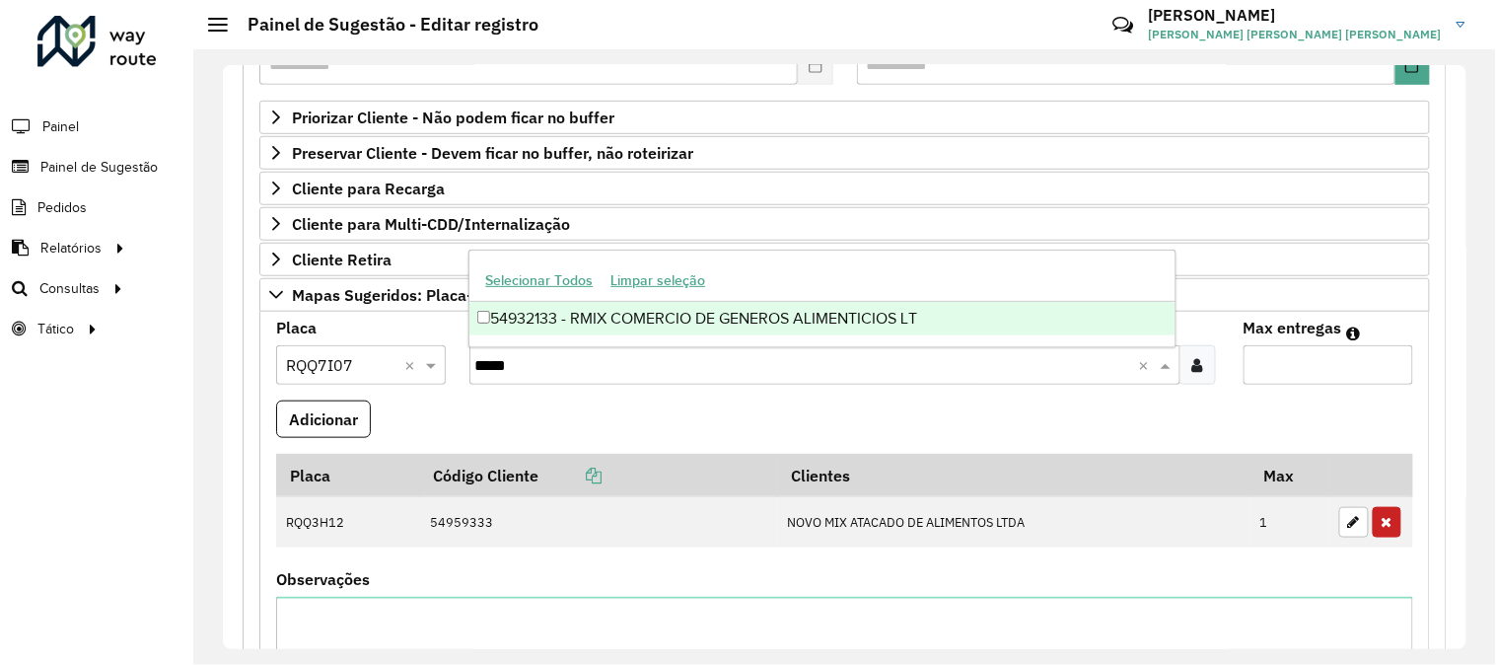
click at [634, 335] on div "54932133 - RMIX COMERCIO DE GENEROS ALIMENTICIOS LT" at bounding box center [821, 319] width 705 height 34
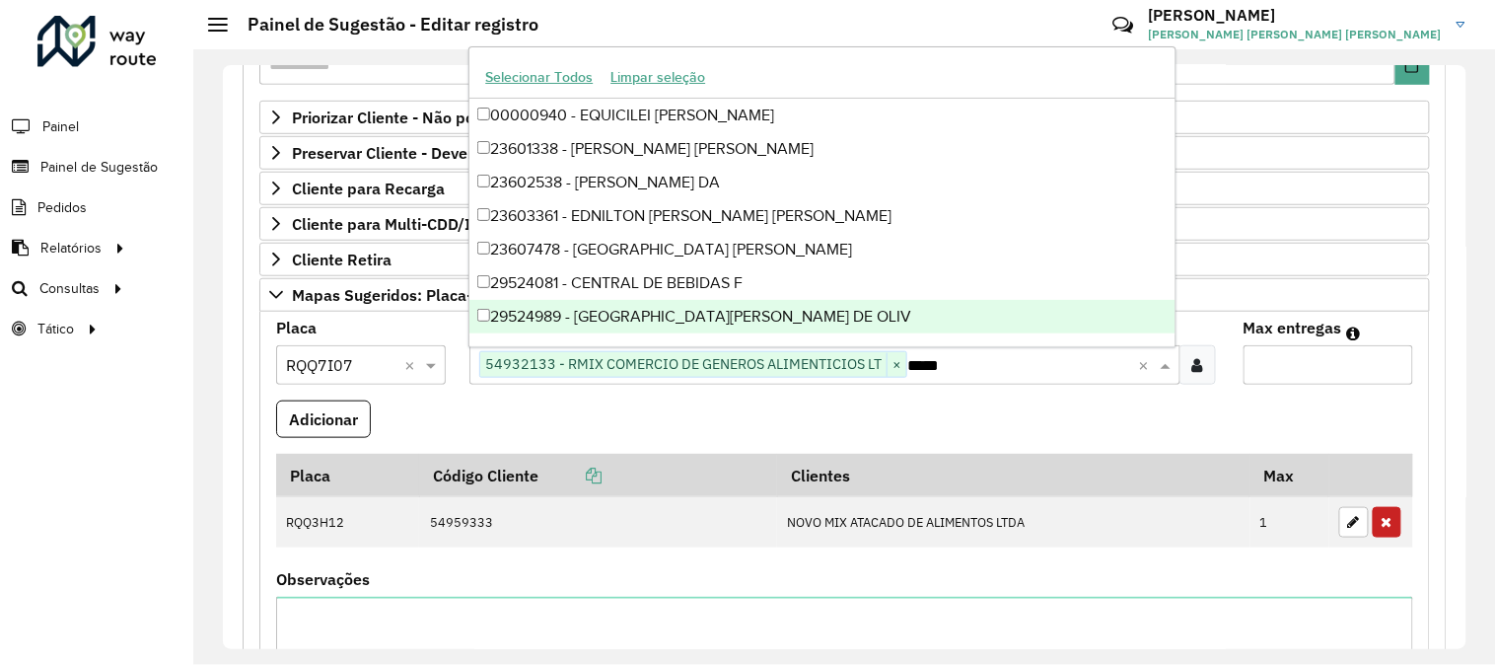
click at [1288, 353] on input "*" at bounding box center [1328, 364] width 170 height 39
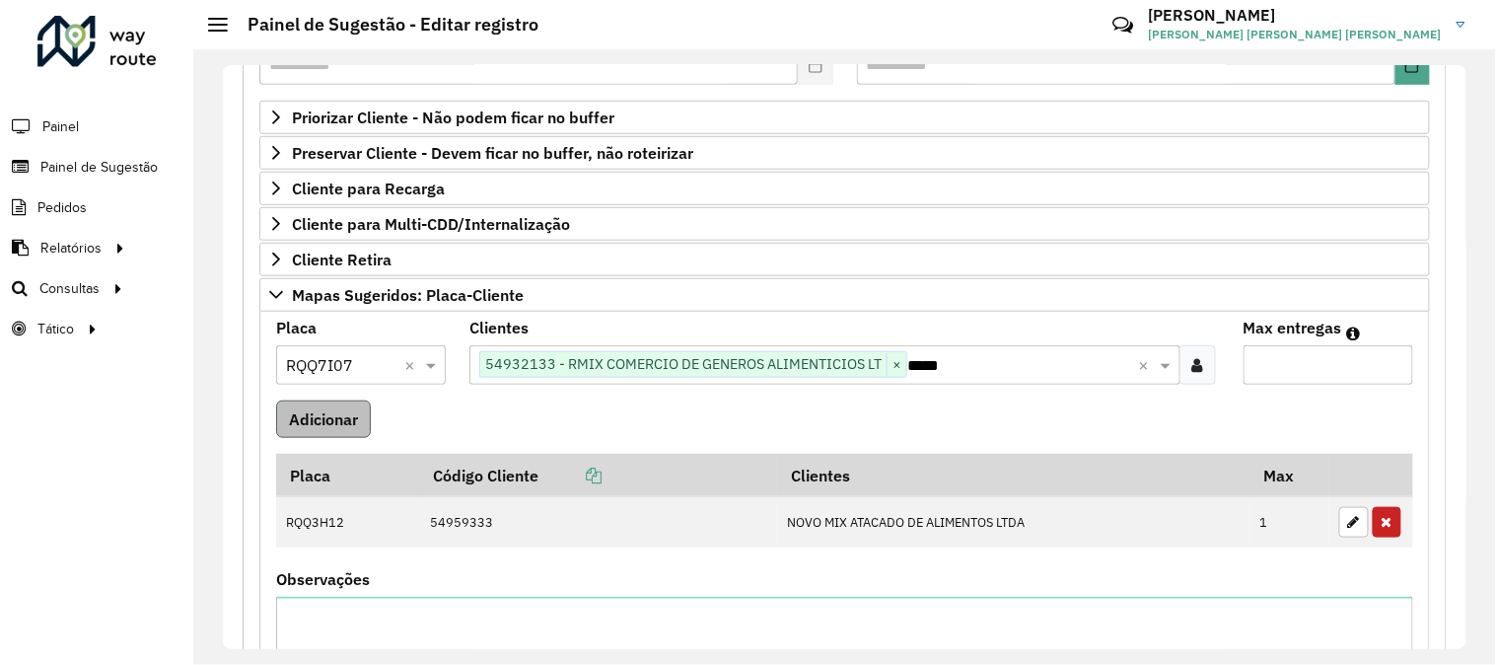
type input "*"
click at [349, 427] on button "Adicionar" at bounding box center [323, 418] width 95 height 37
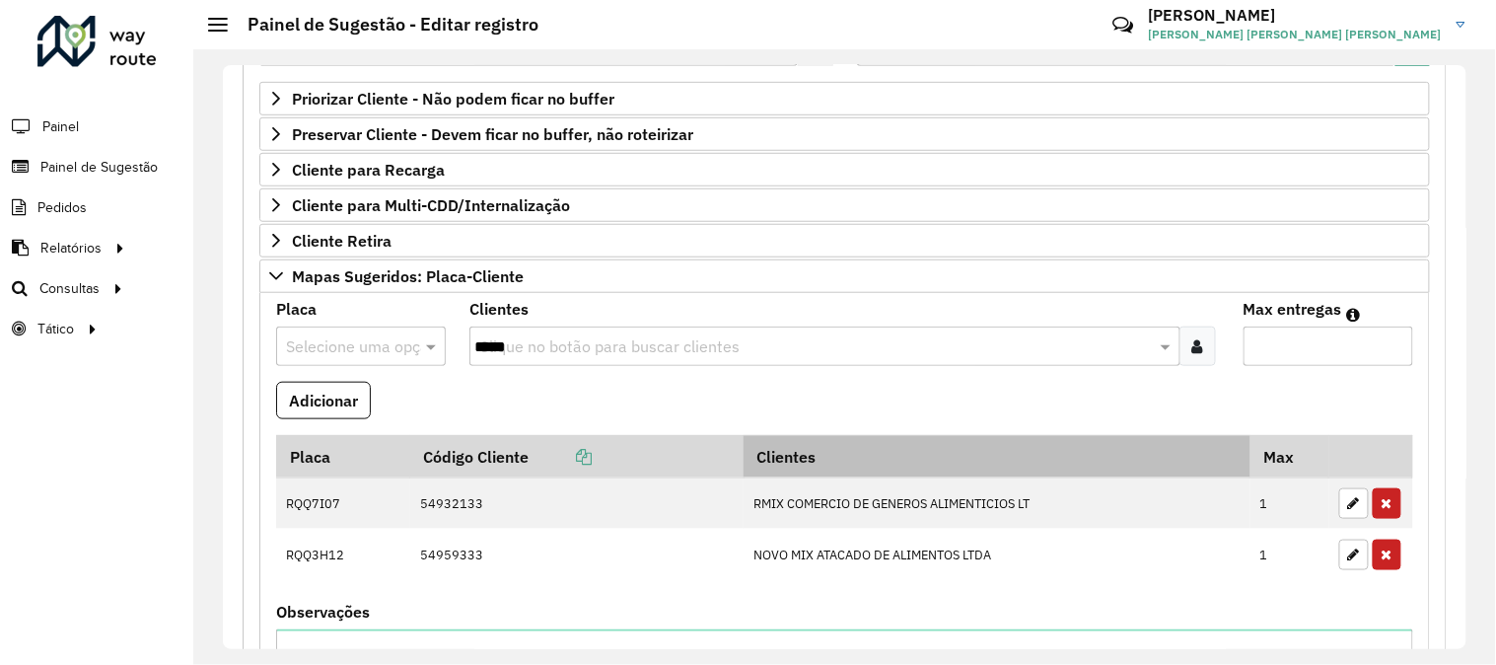
scroll to position [851, 0]
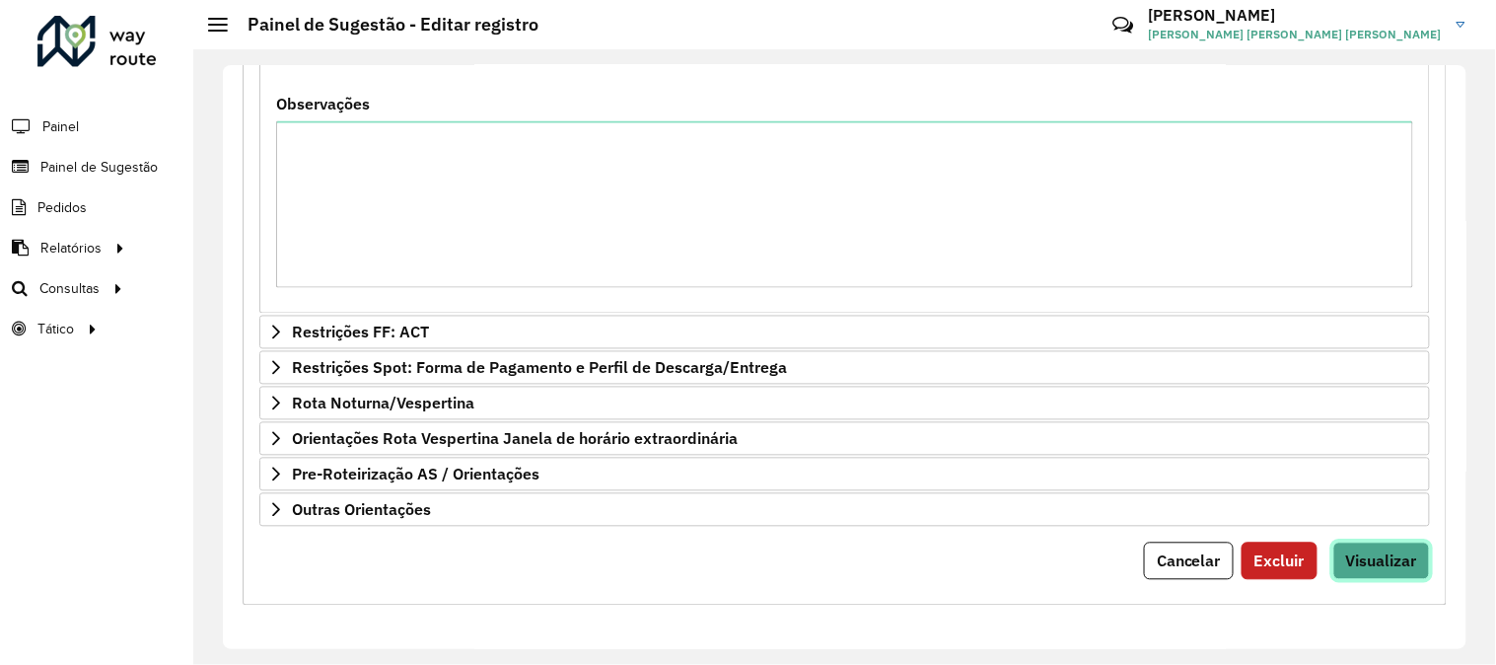
click at [1404, 568] on span "Visualizar" at bounding box center [1381, 561] width 71 height 20
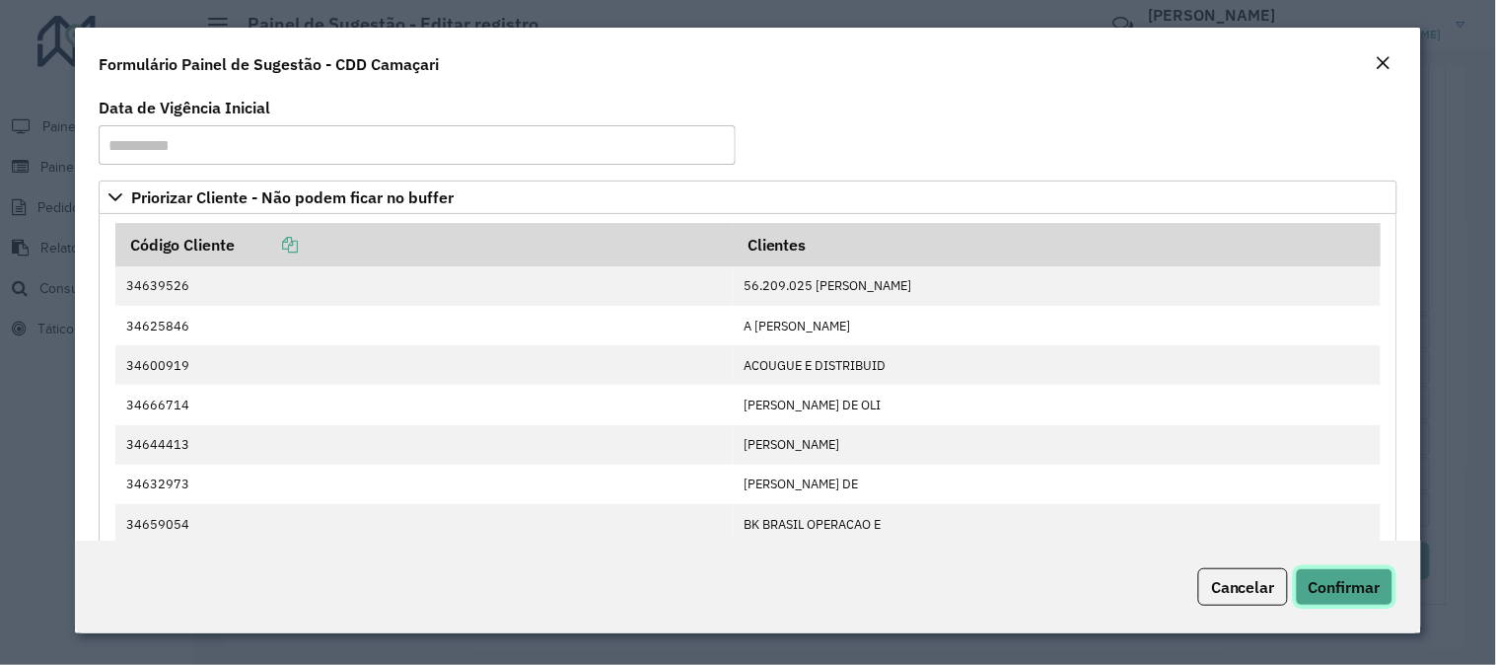
click at [1353, 577] on span "Confirmar" at bounding box center [1344, 587] width 72 height 20
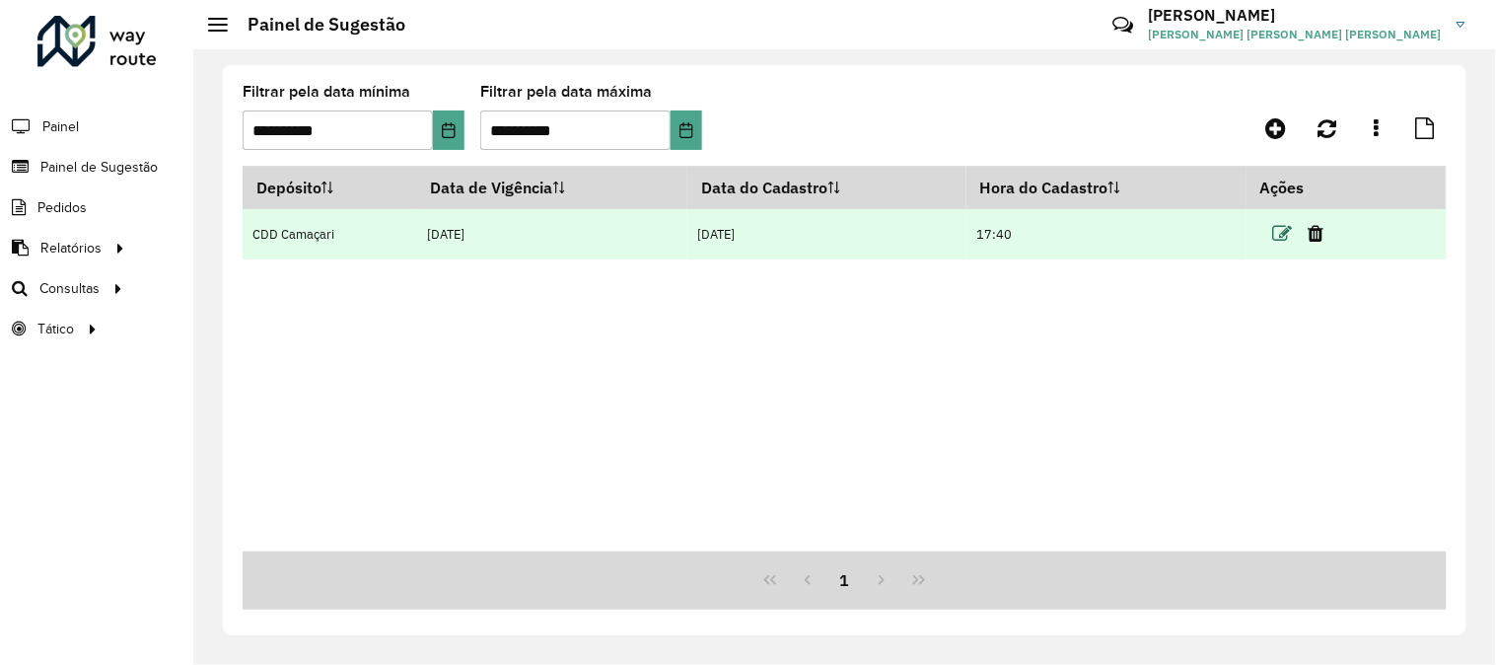
click at [1279, 240] on icon at bounding box center [1282, 234] width 20 height 20
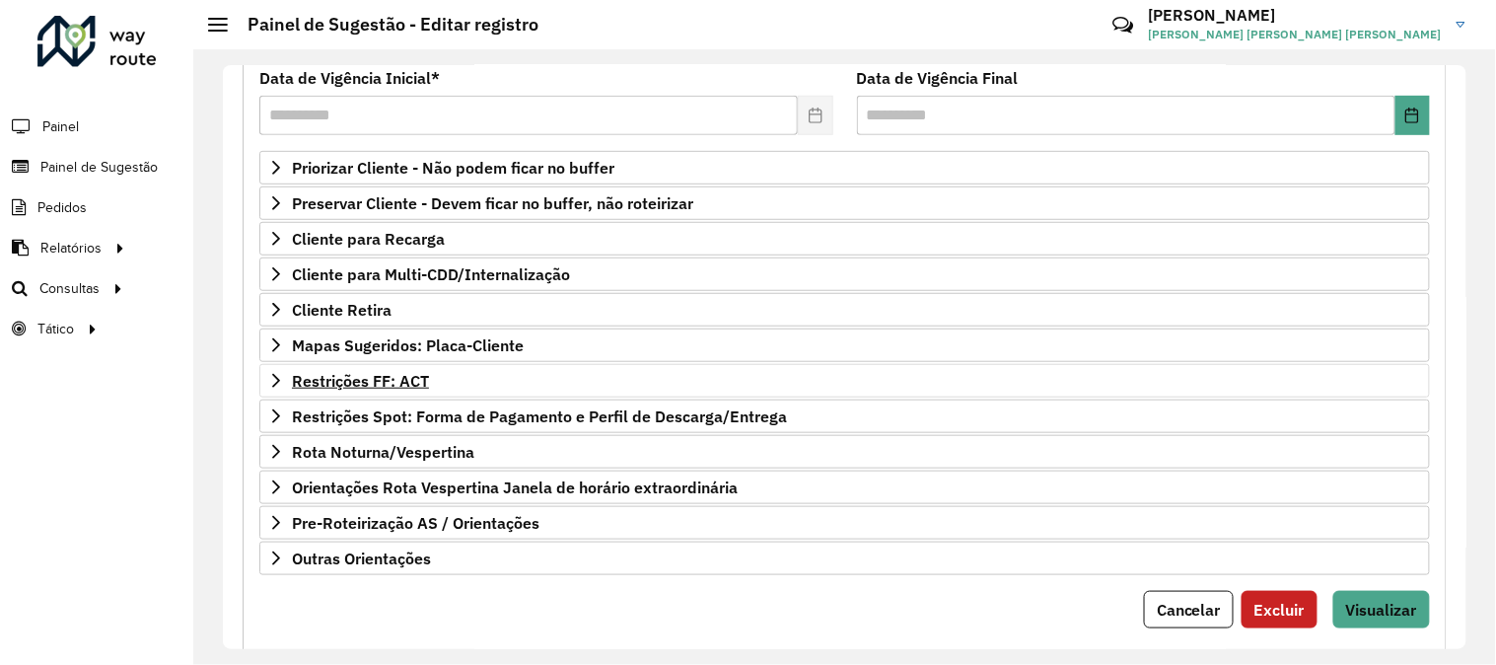
scroll to position [273, 0]
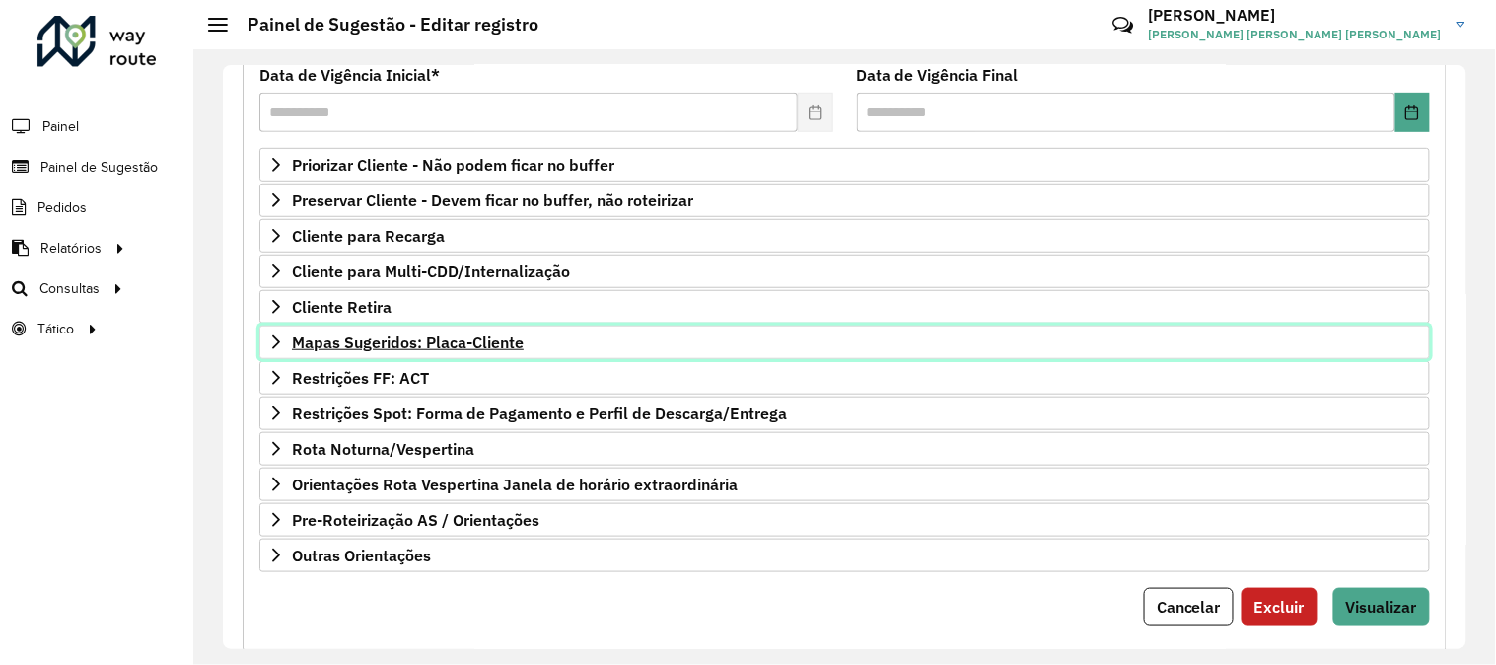
click at [485, 346] on span "Mapas Sugeridos: Placa-Cliente" at bounding box center [408, 342] width 232 height 16
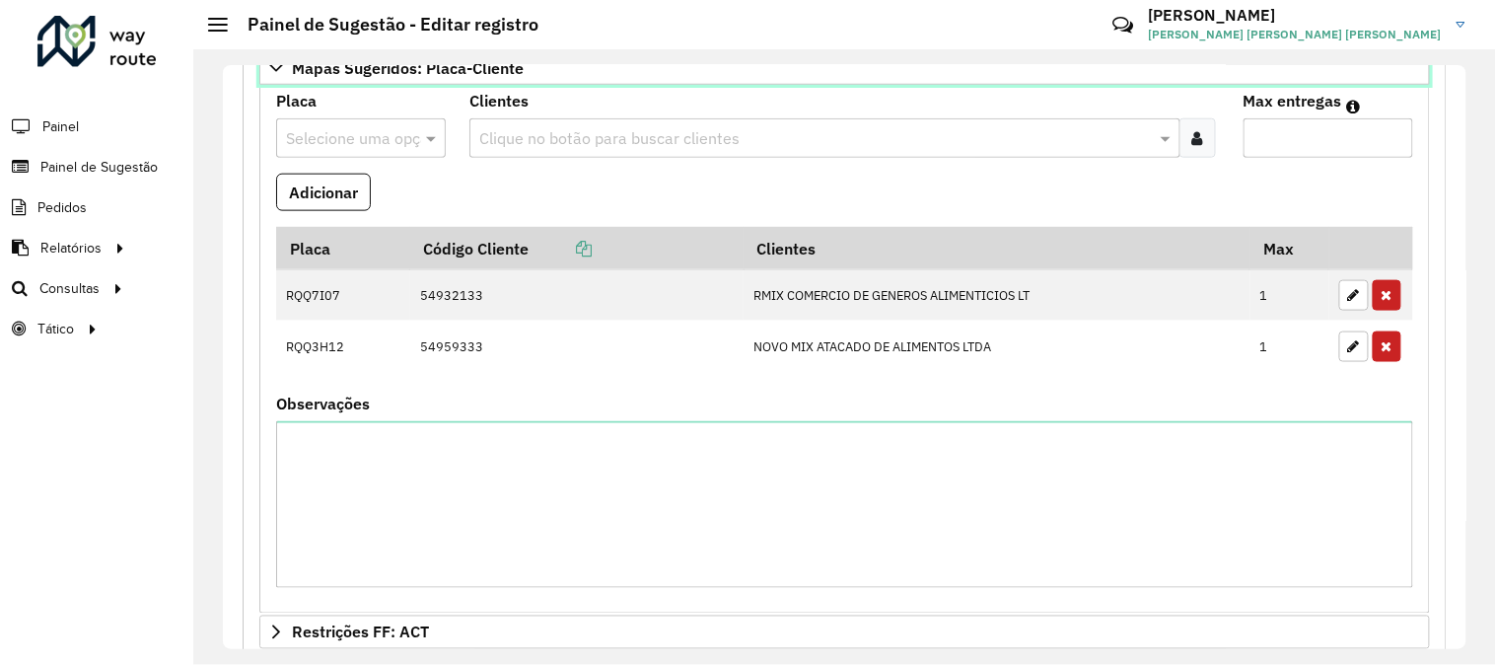
scroll to position [851, 0]
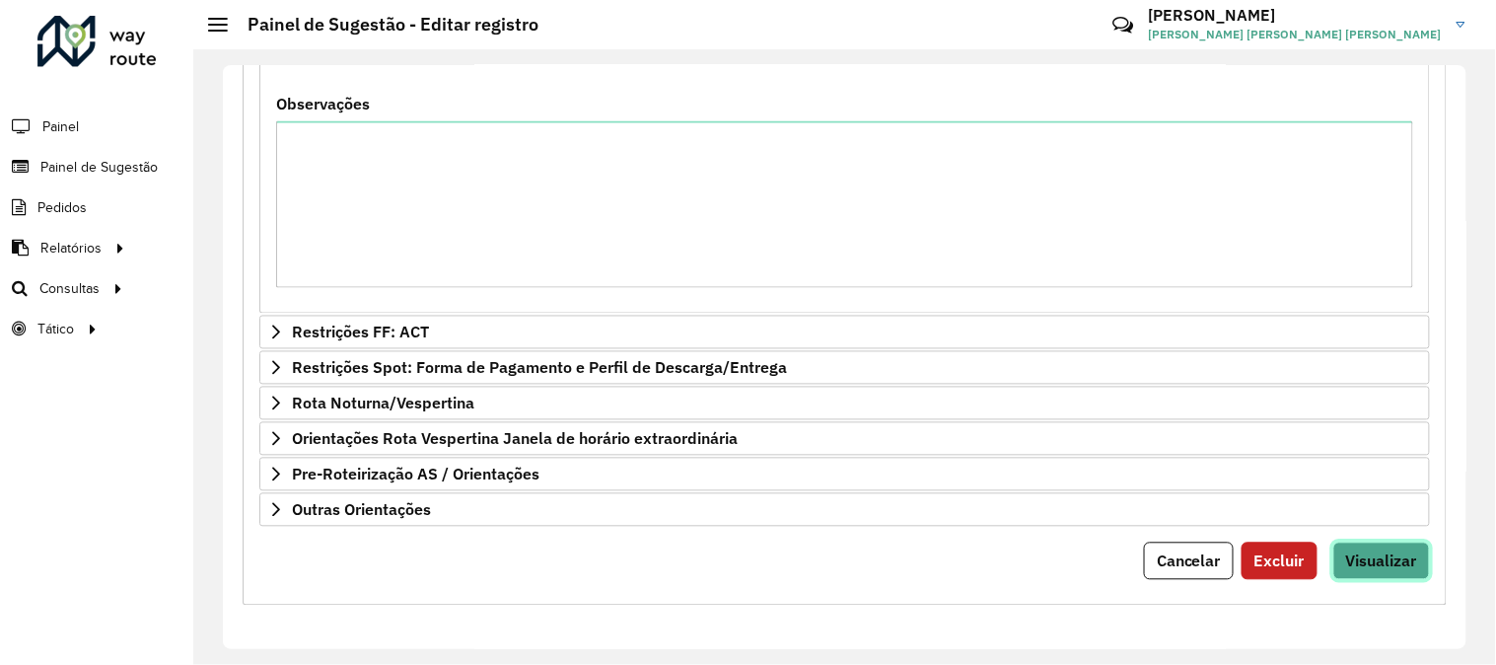
click at [1411, 560] on span "Visualizar" at bounding box center [1381, 561] width 71 height 20
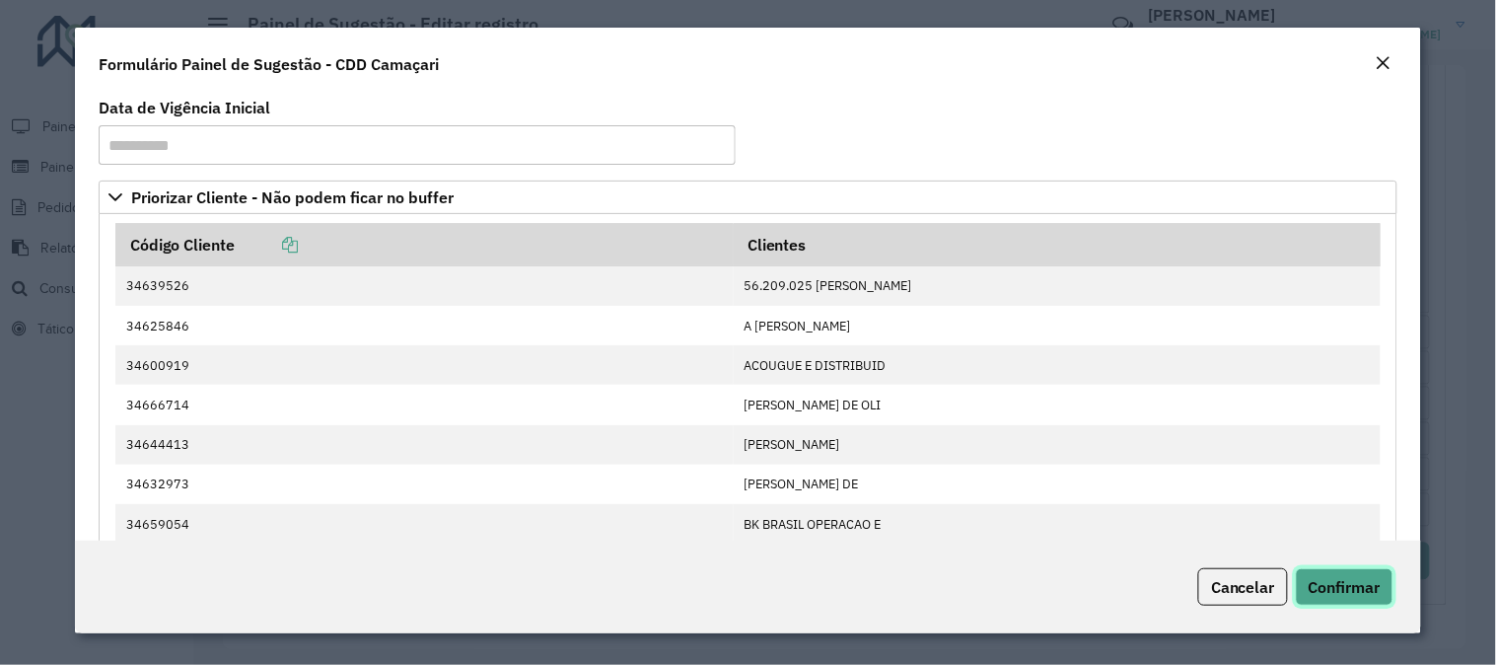
click at [1351, 589] on span "Confirmar" at bounding box center [1344, 587] width 72 height 20
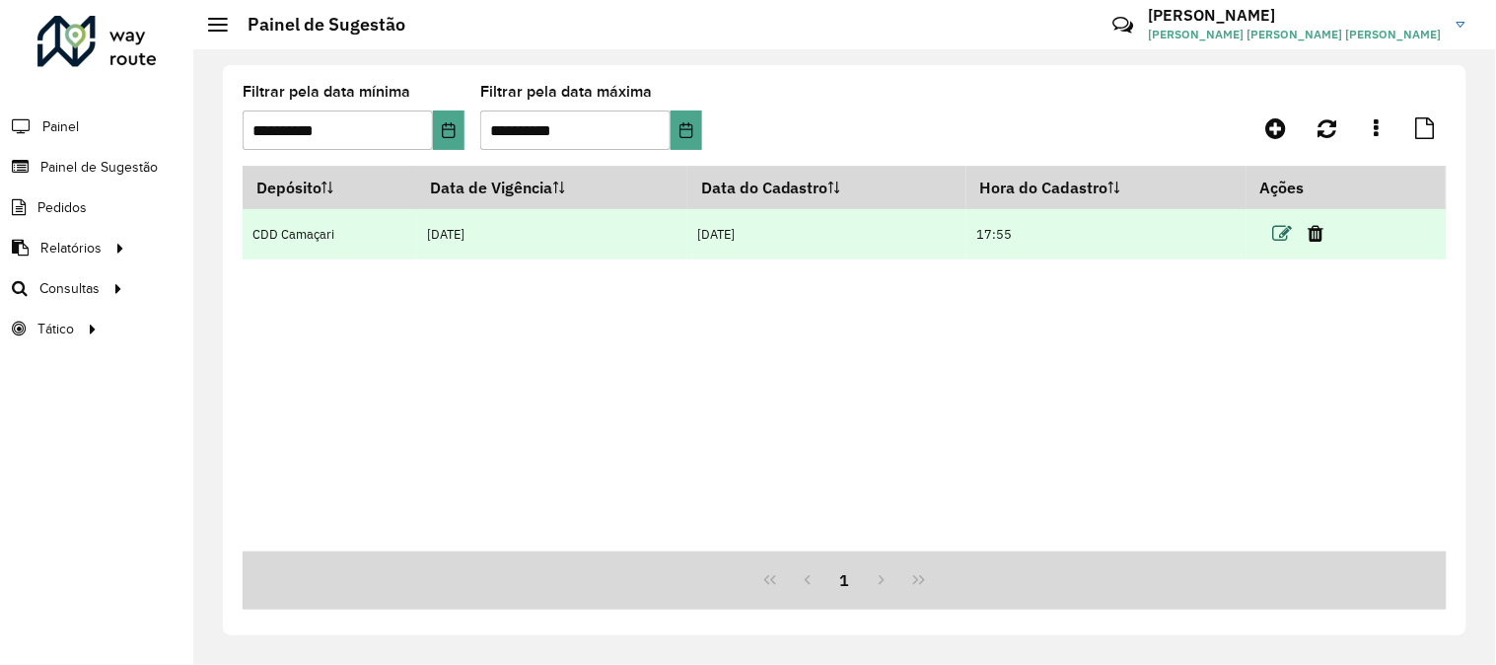
click at [1275, 229] on icon at bounding box center [1282, 234] width 20 height 20
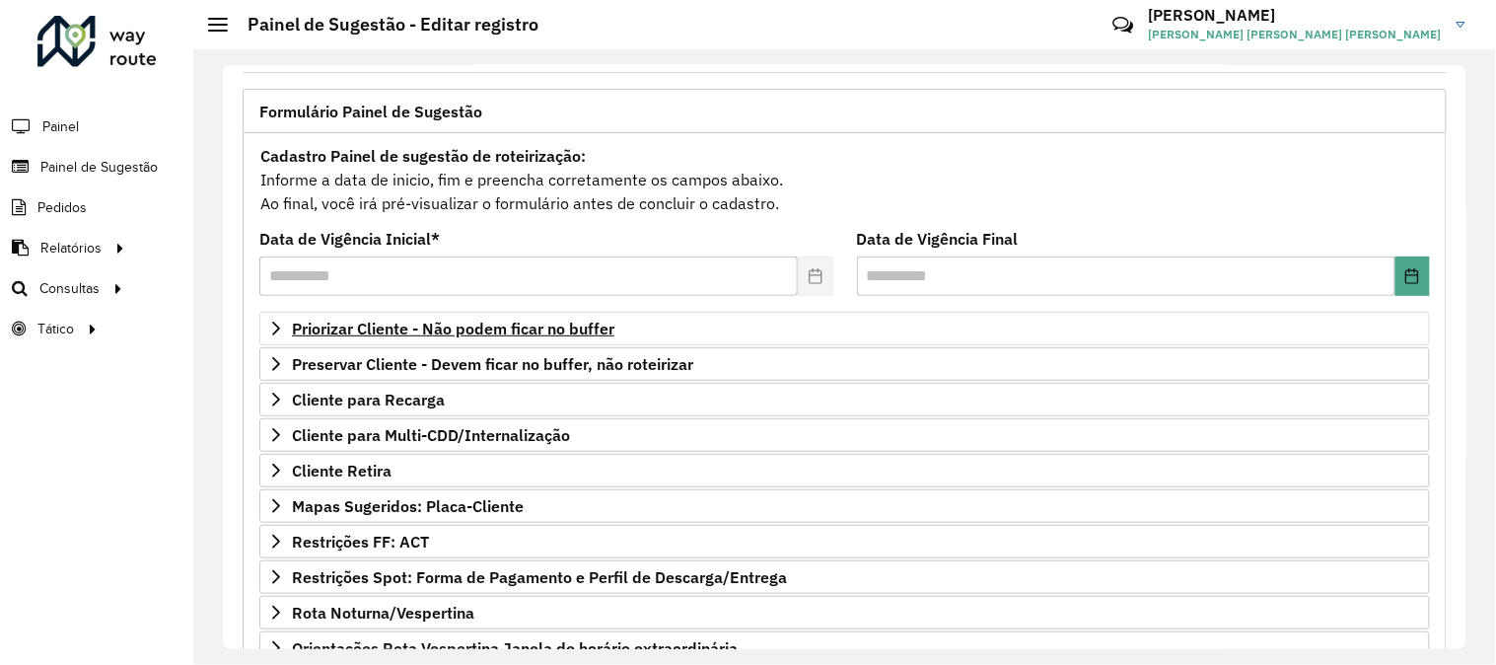
scroll to position [116, 0]
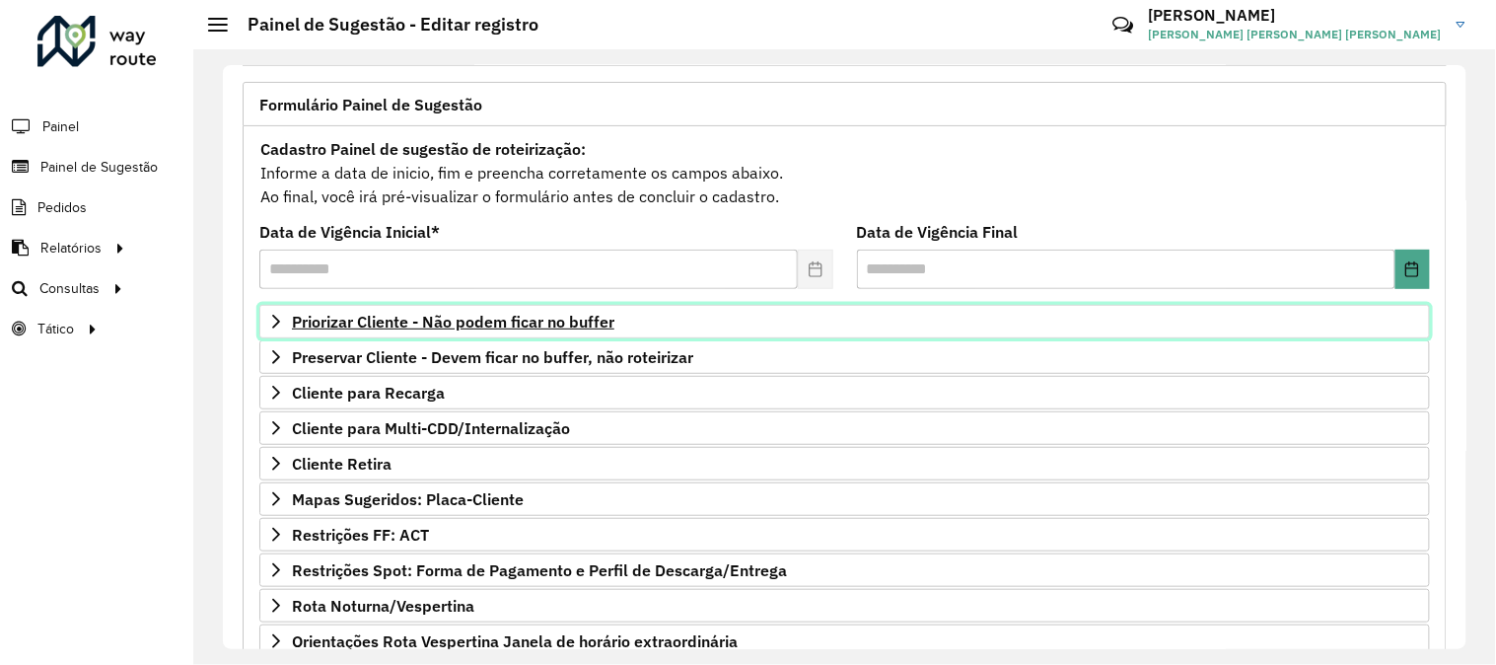
click at [569, 316] on span "Priorizar Cliente - Não podem ficar no buffer" at bounding box center [453, 322] width 322 height 16
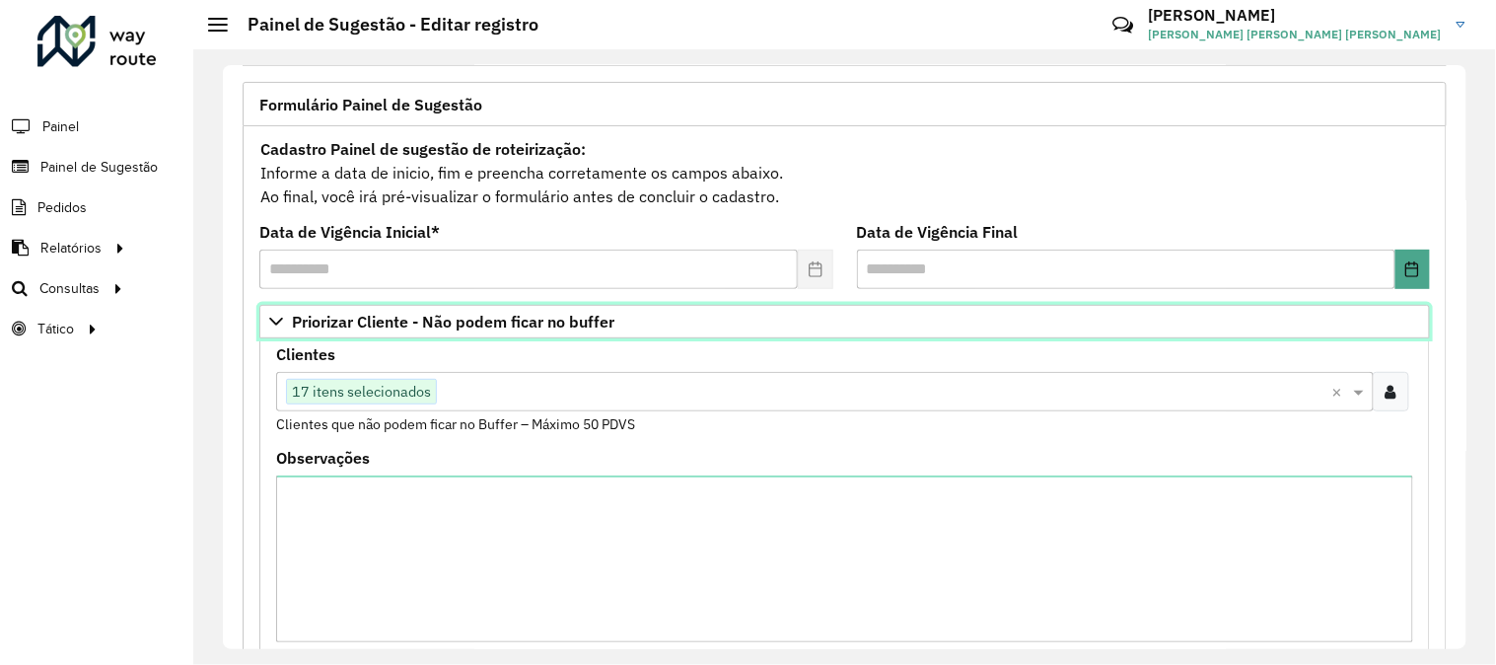
scroll to position [651, 0]
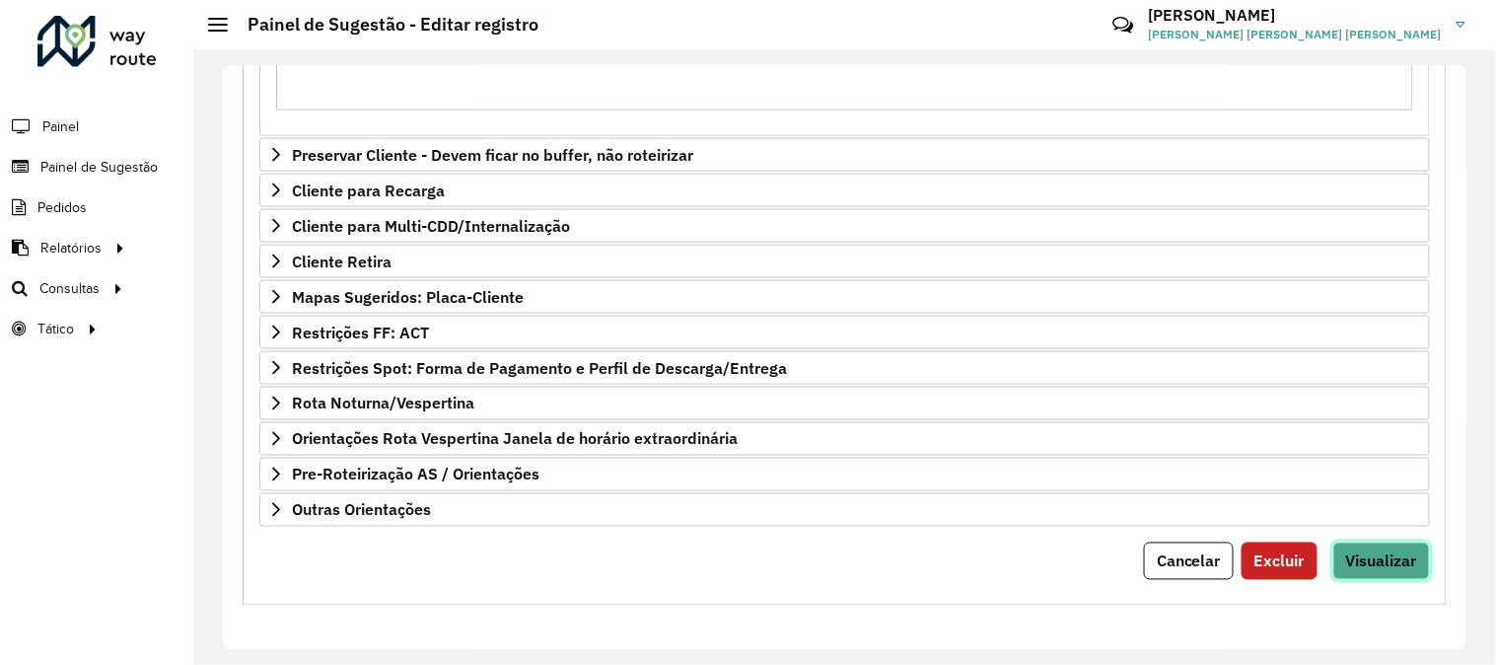
click at [1384, 559] on span "Visualizar" at bounding box center [1381, 561] width 71 height 20
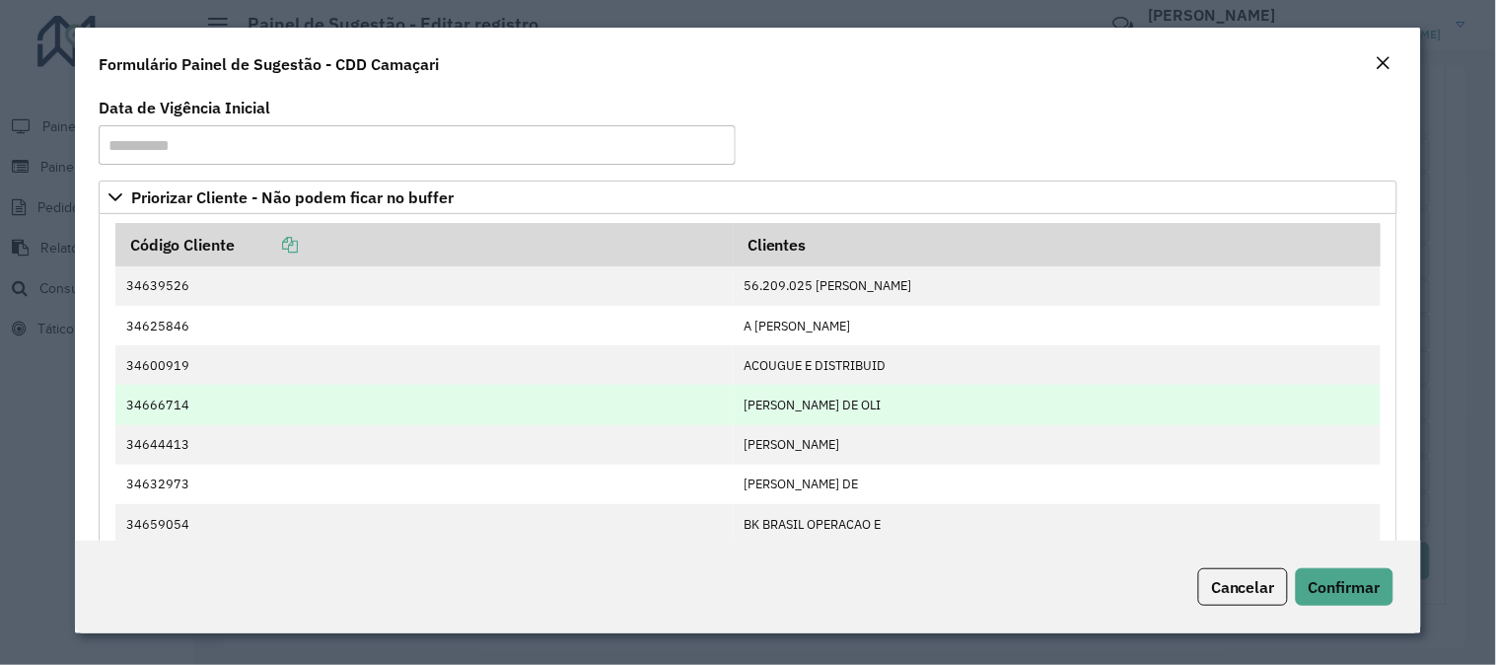
scroll to position [1077, 0]
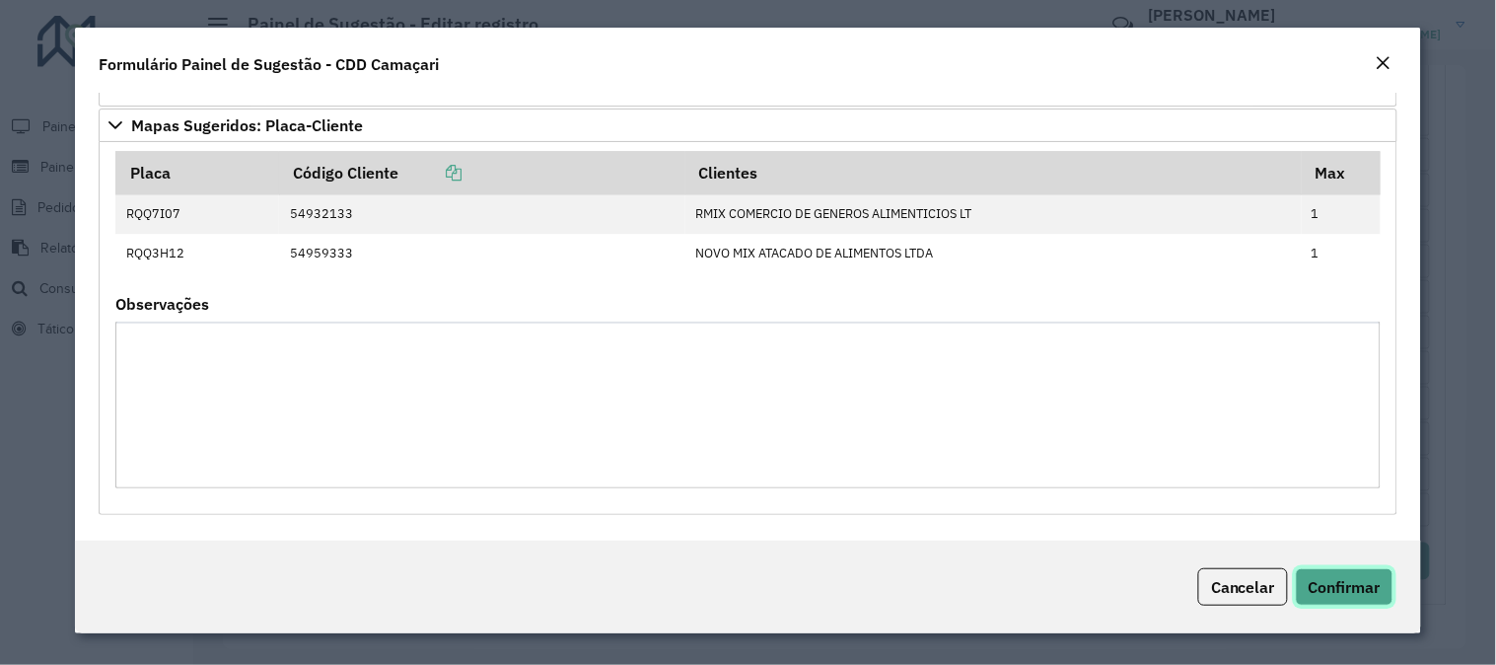
click at [1369, 578] on span "Confirmar" at bounding box center [1344, 587] width 72 height 20
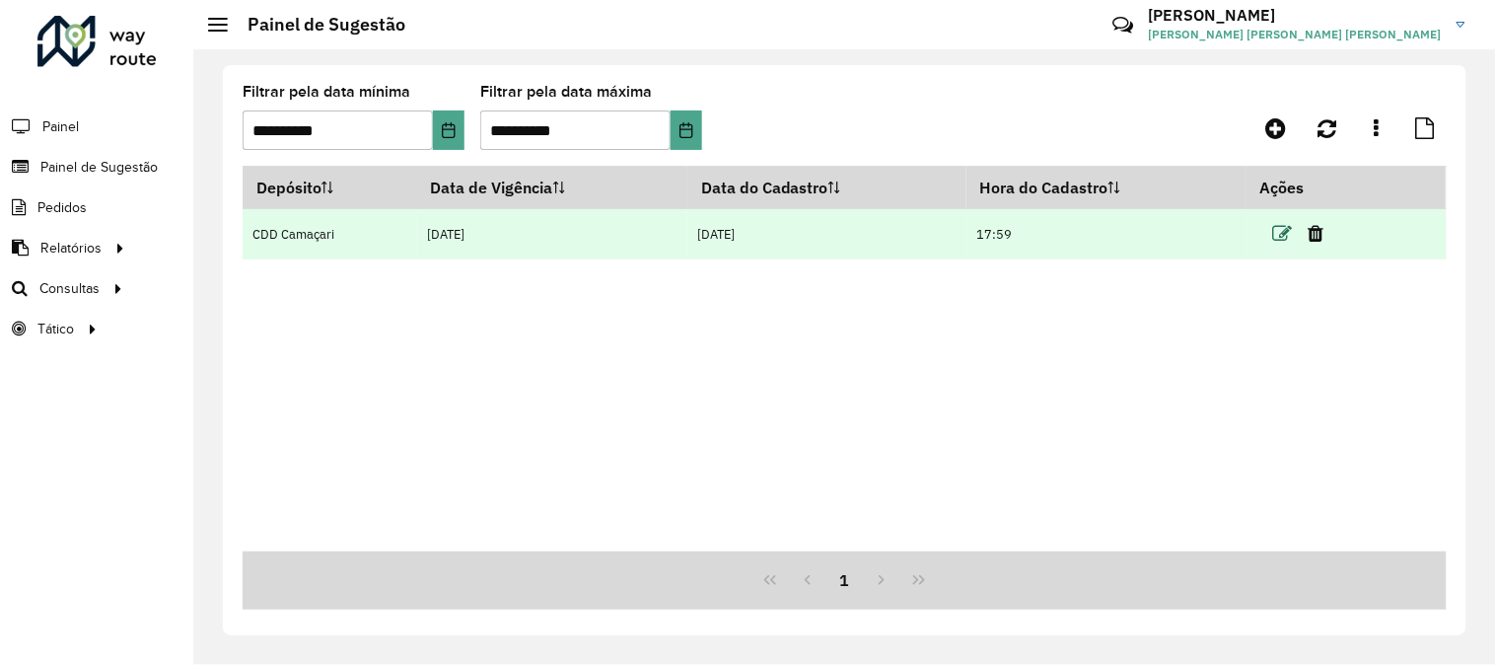
click at [1276, 237] on icon at bounding box center [1282, 234] width 20 height 20
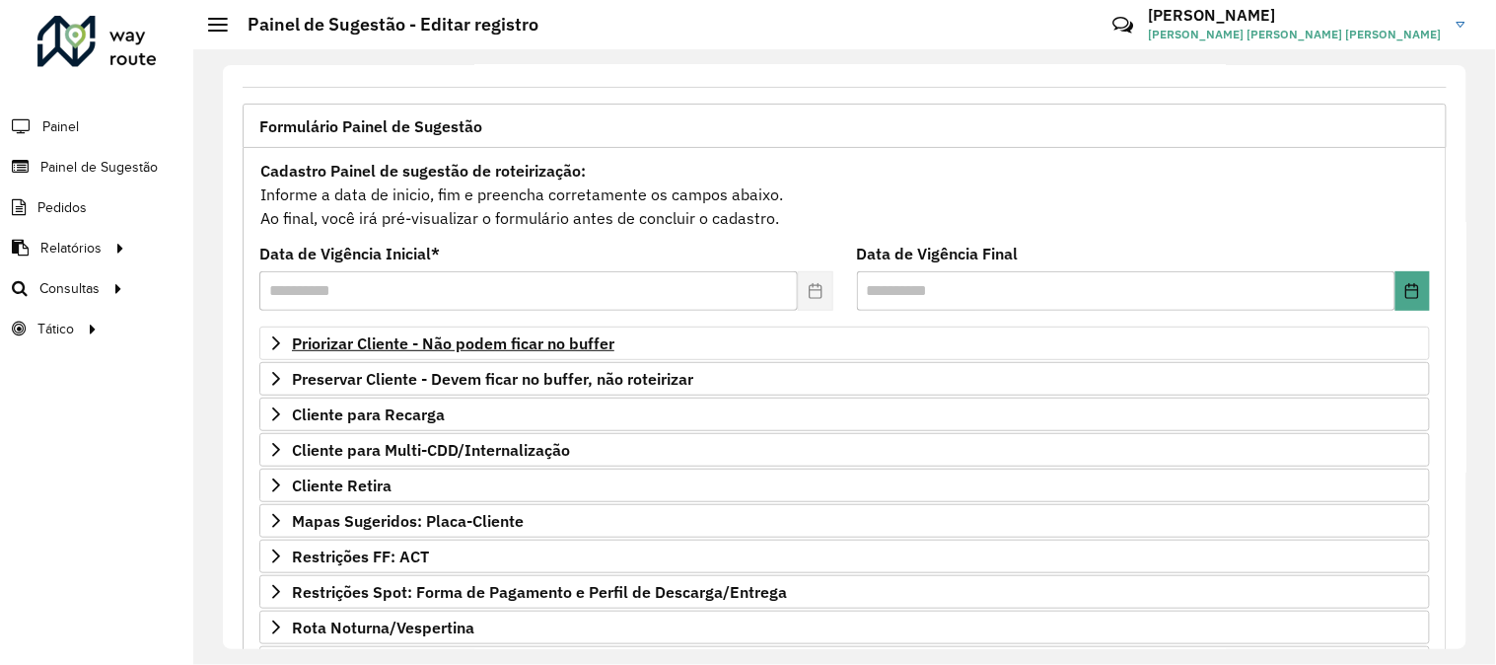
scroll to position [320, 0]
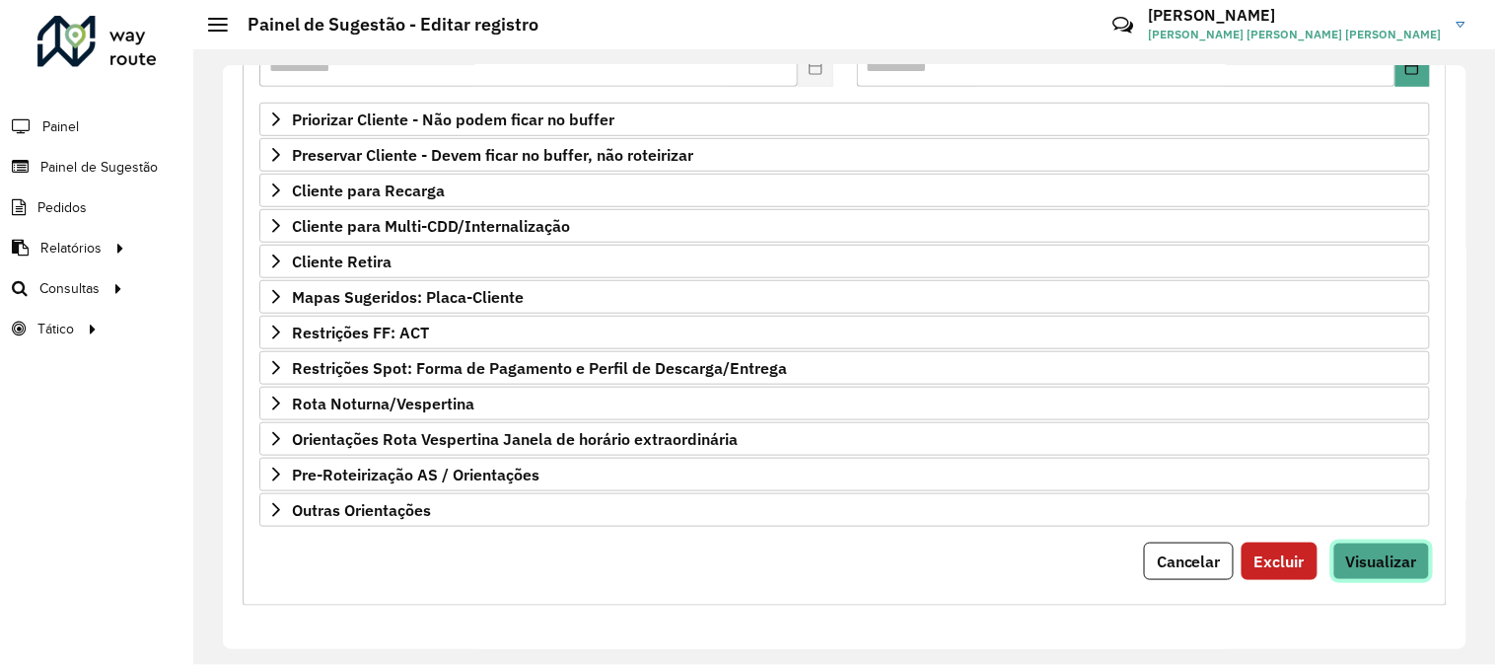
click at [1352, 553] on span "Visualizar" at bounding box center [1381, 561] width 71 height 20
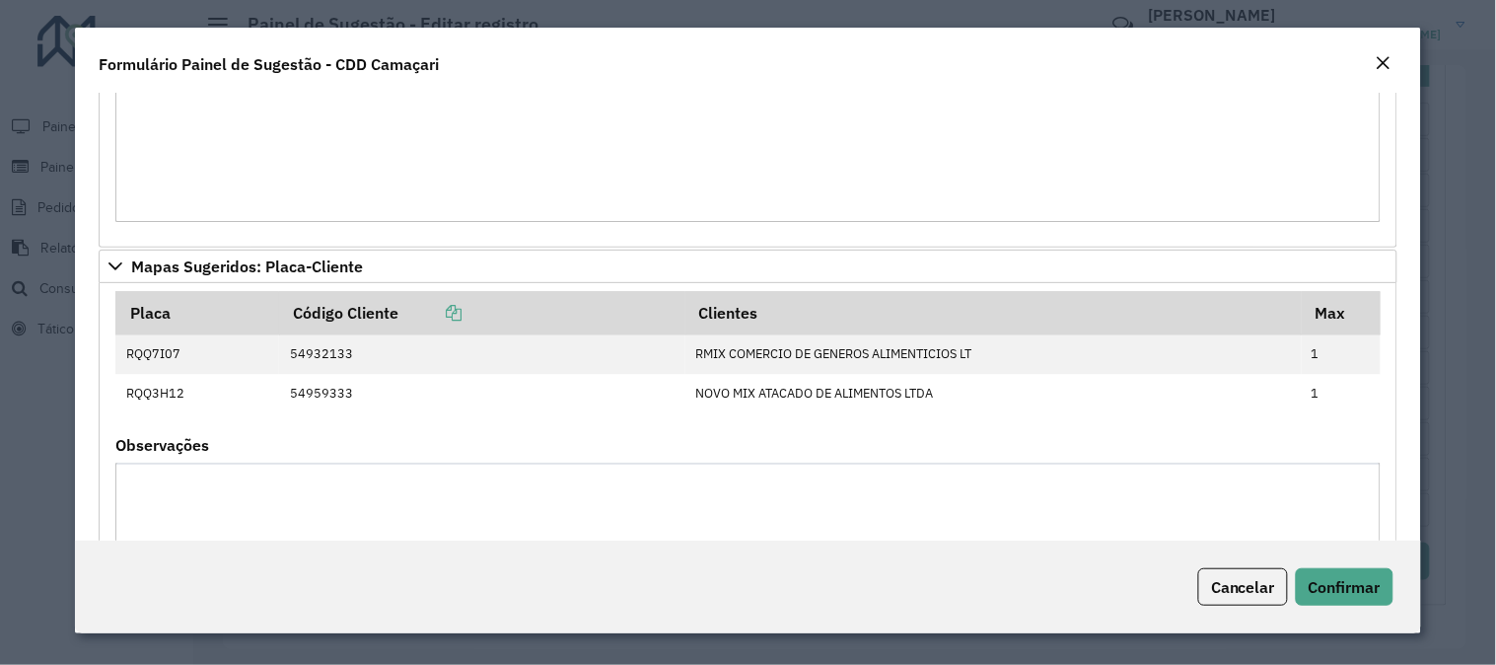
scroll to position [939, 0]
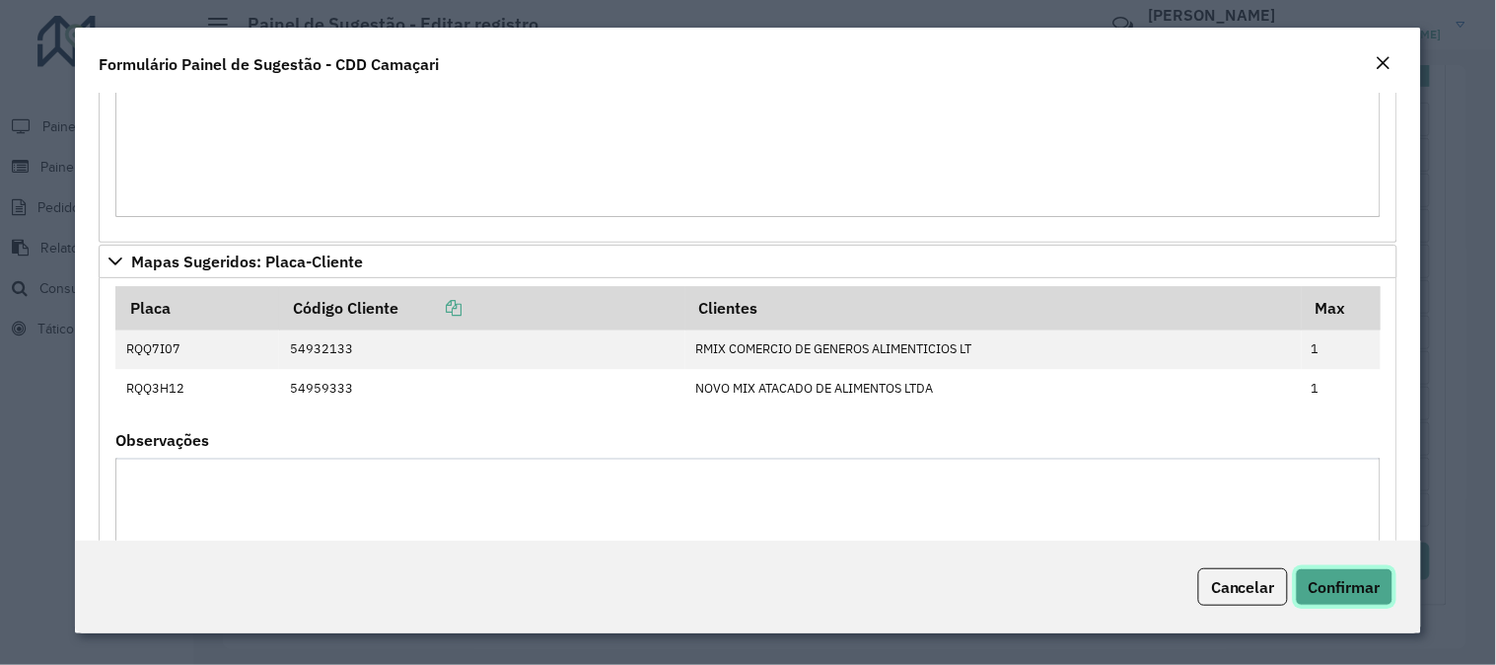
click at [1368, 601] on button "Confirmar" at bounding box center [1345, 586] width 98 height 37
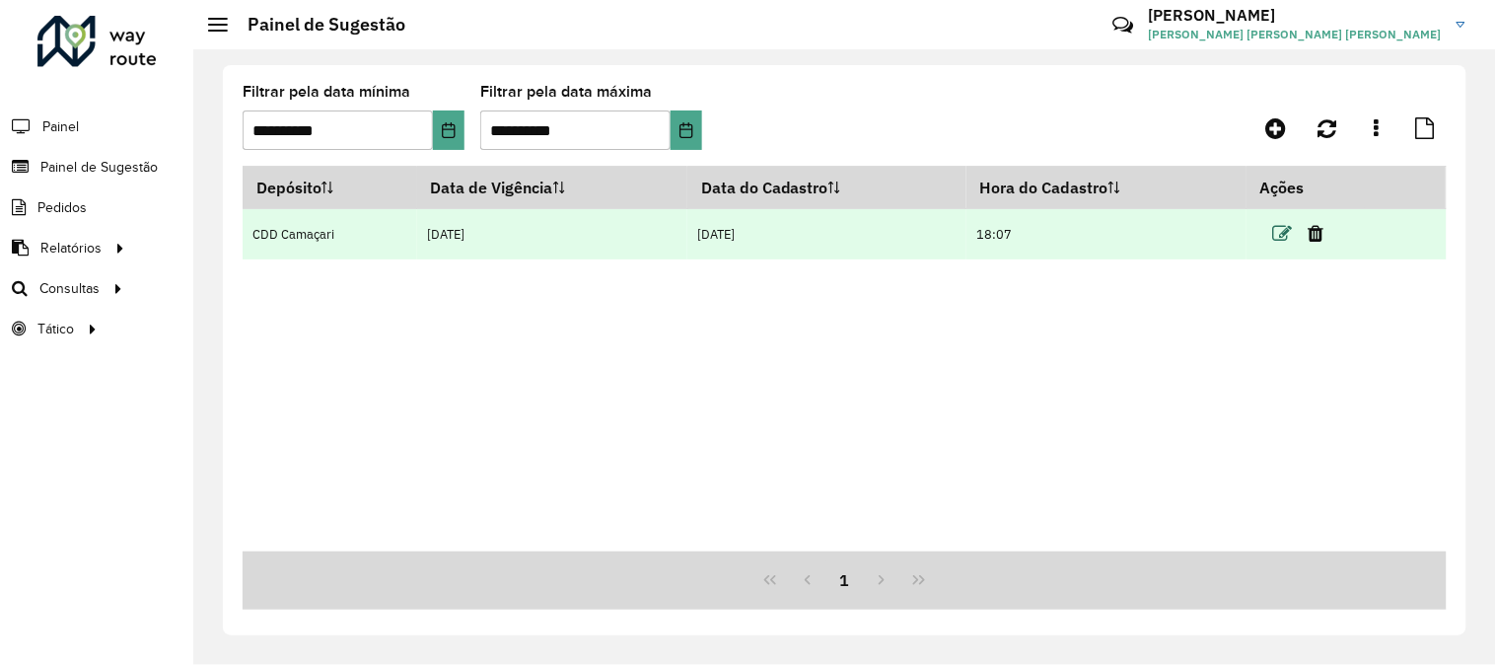
click at [1280, 243] on icon at bounding box center [1282, 234] width 20 height 20
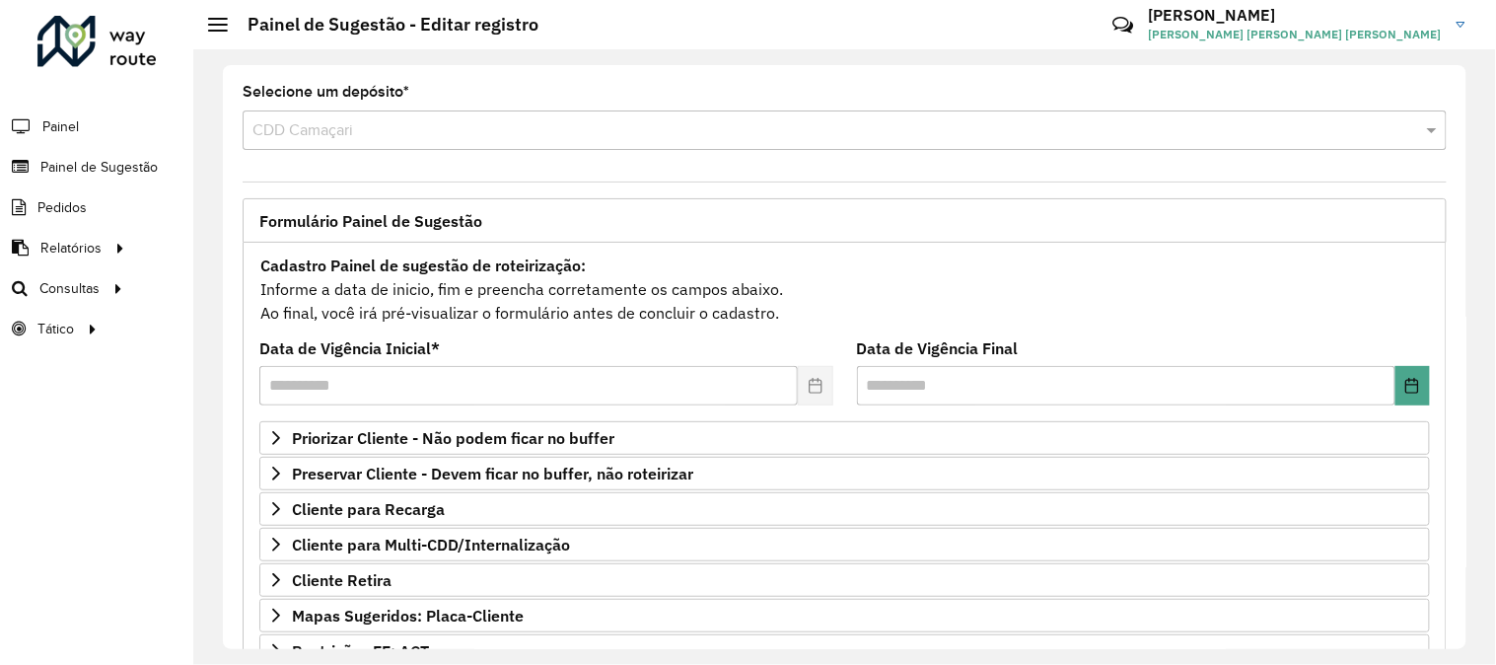
scroll to position [320, 0]
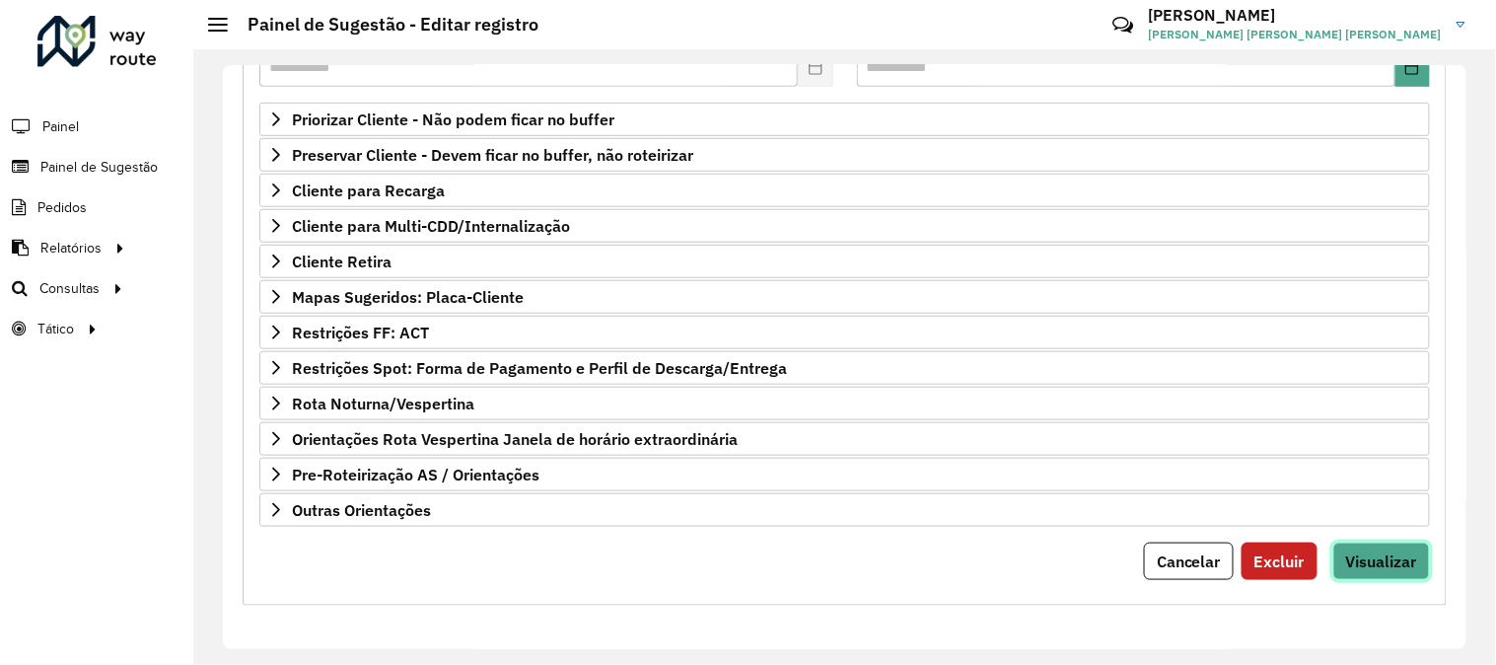
click at [1396, 558] on span "Visualizar" at bounding box center [1381, 561] width 71 height 20
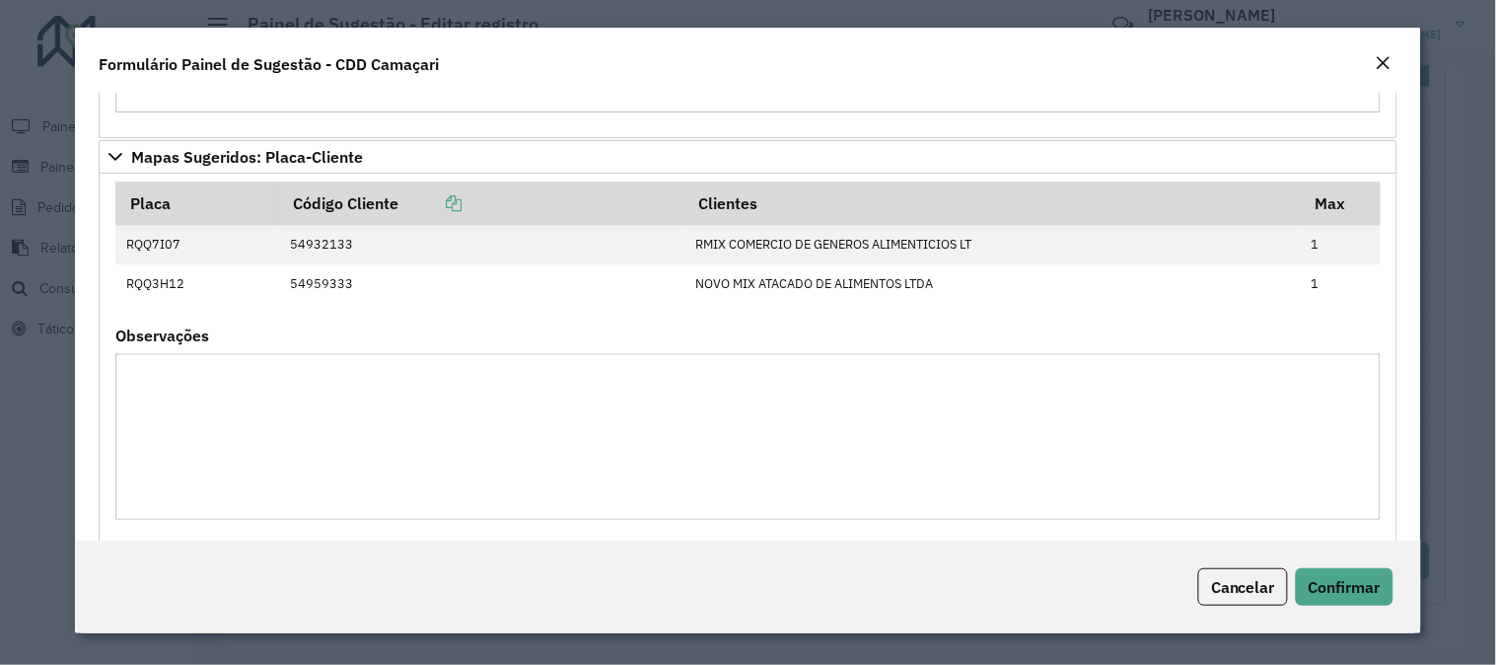
scroll to position [1059, 0]
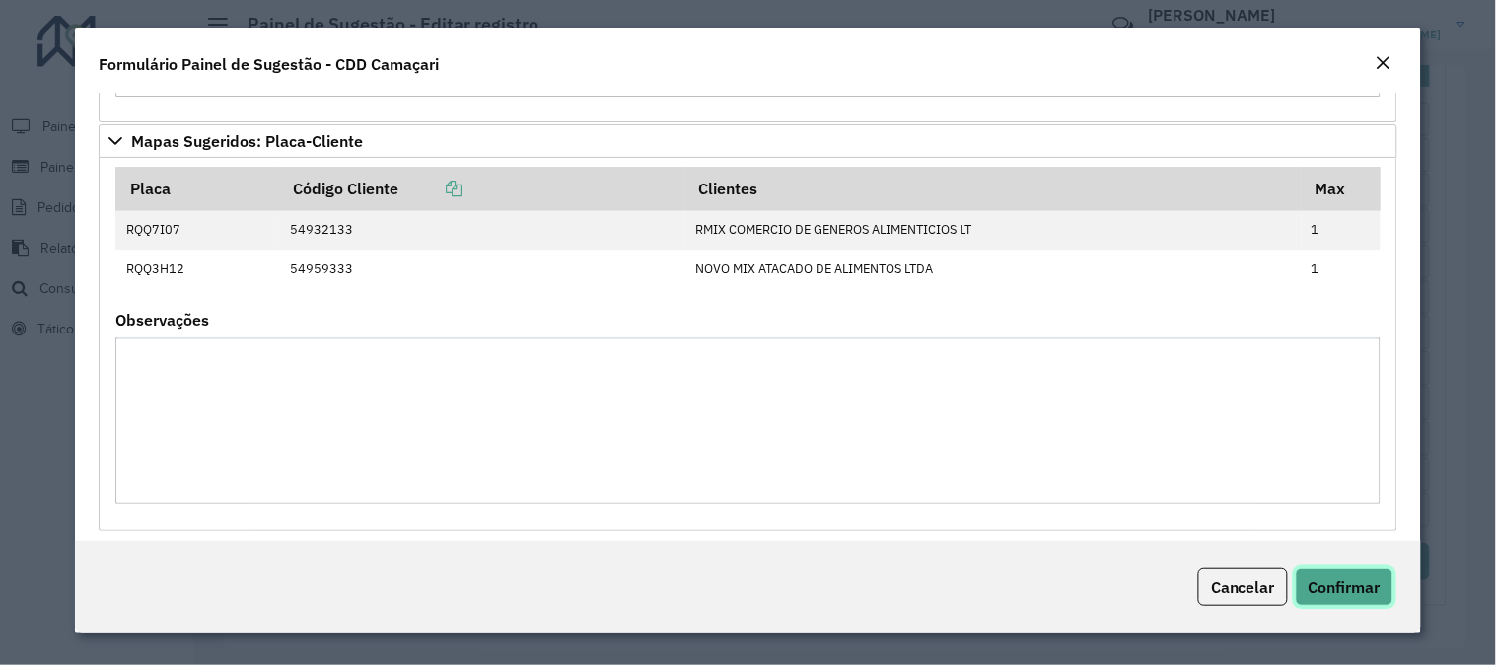
click at [1365, 597] on span "Confirmar" at bounding box center [1344, 587] width 72 height 20
